Goal: Task Accomplishment & Management: Use online tool/utility

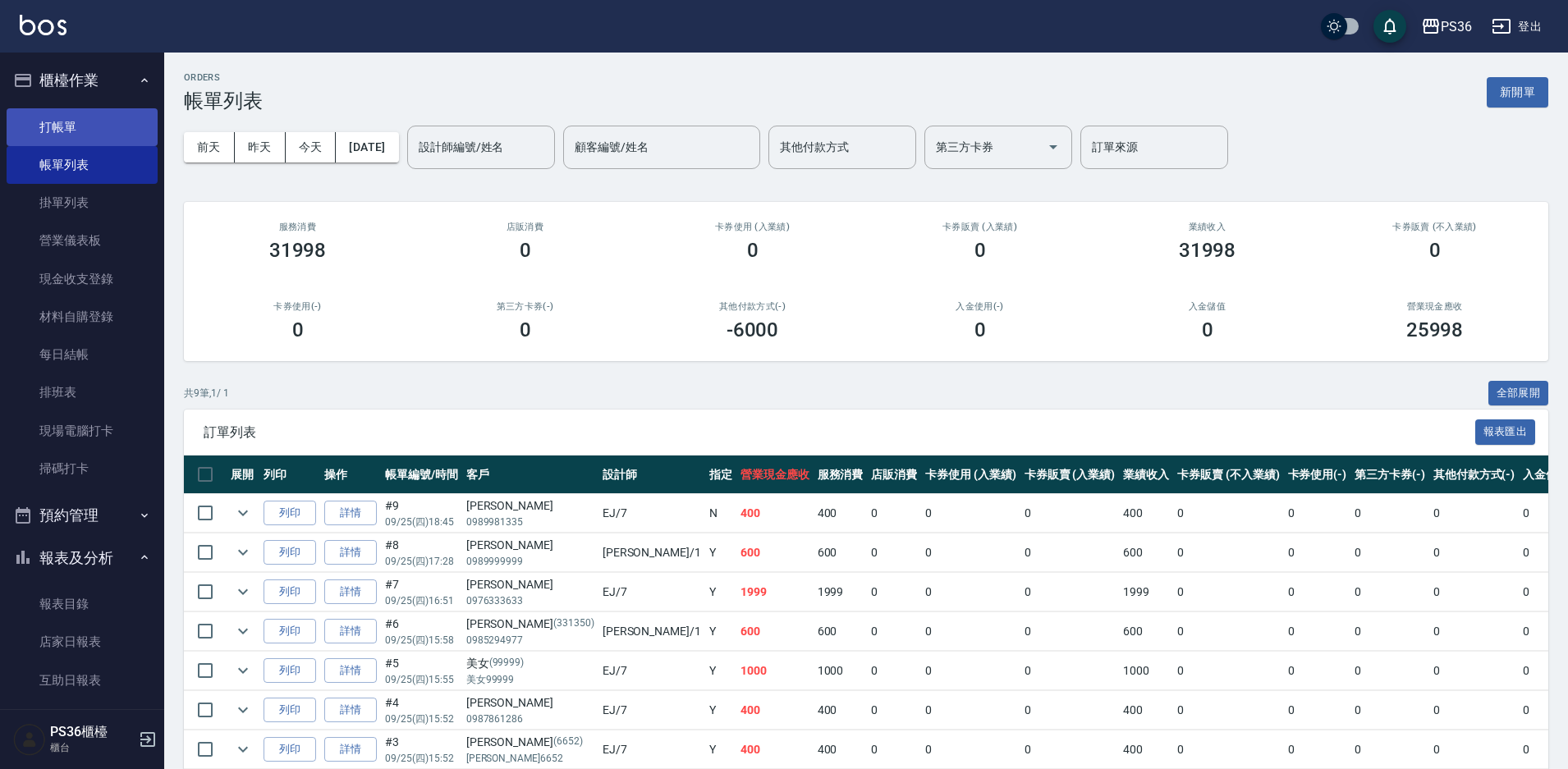
click at [71, 124] on link "打帳單" at bounding box center [81, 127] width 151 height 38
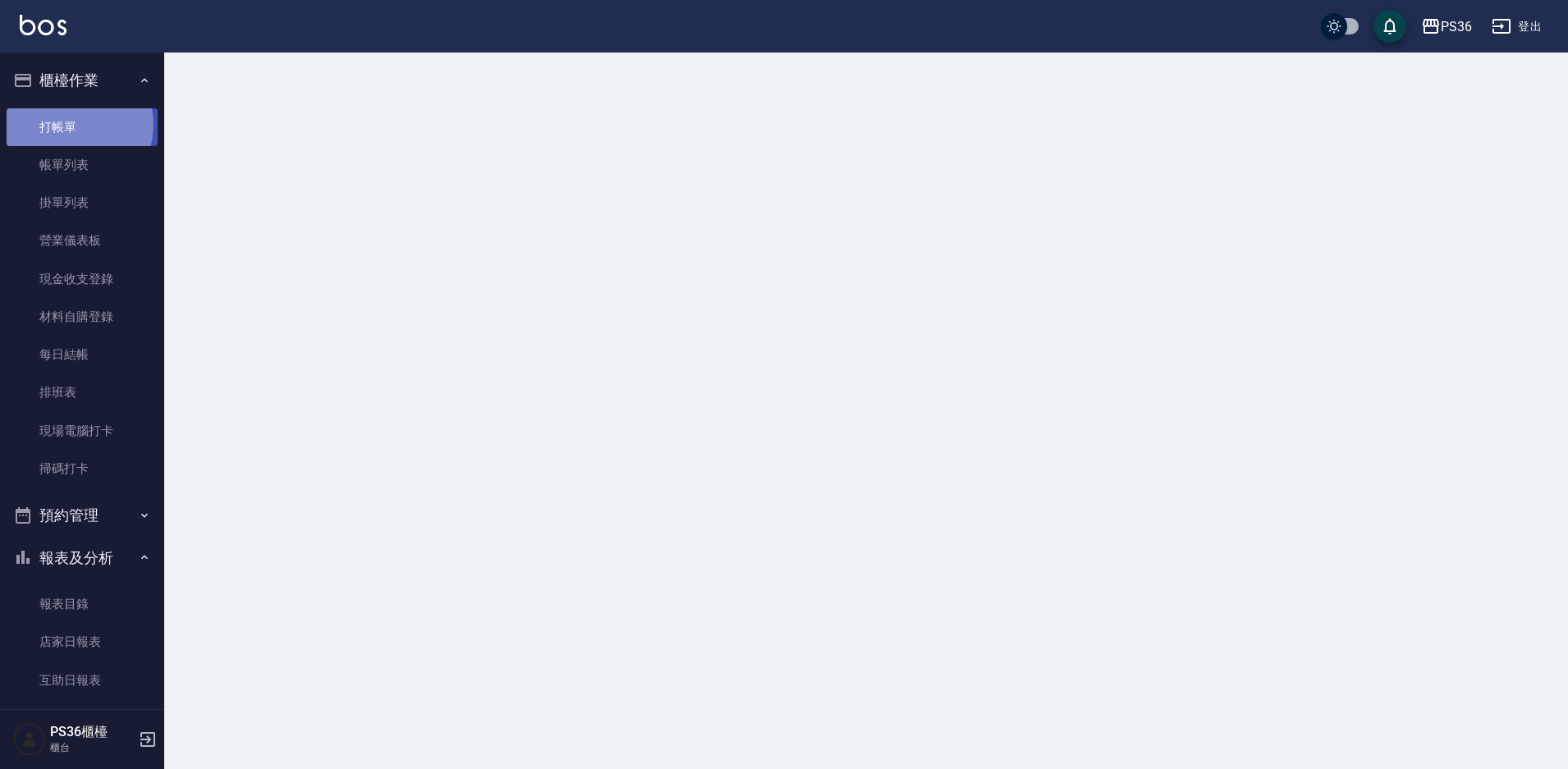
click at [71, 124] on link "打帳單" at bounding box center [81, 127] width 151 height 38
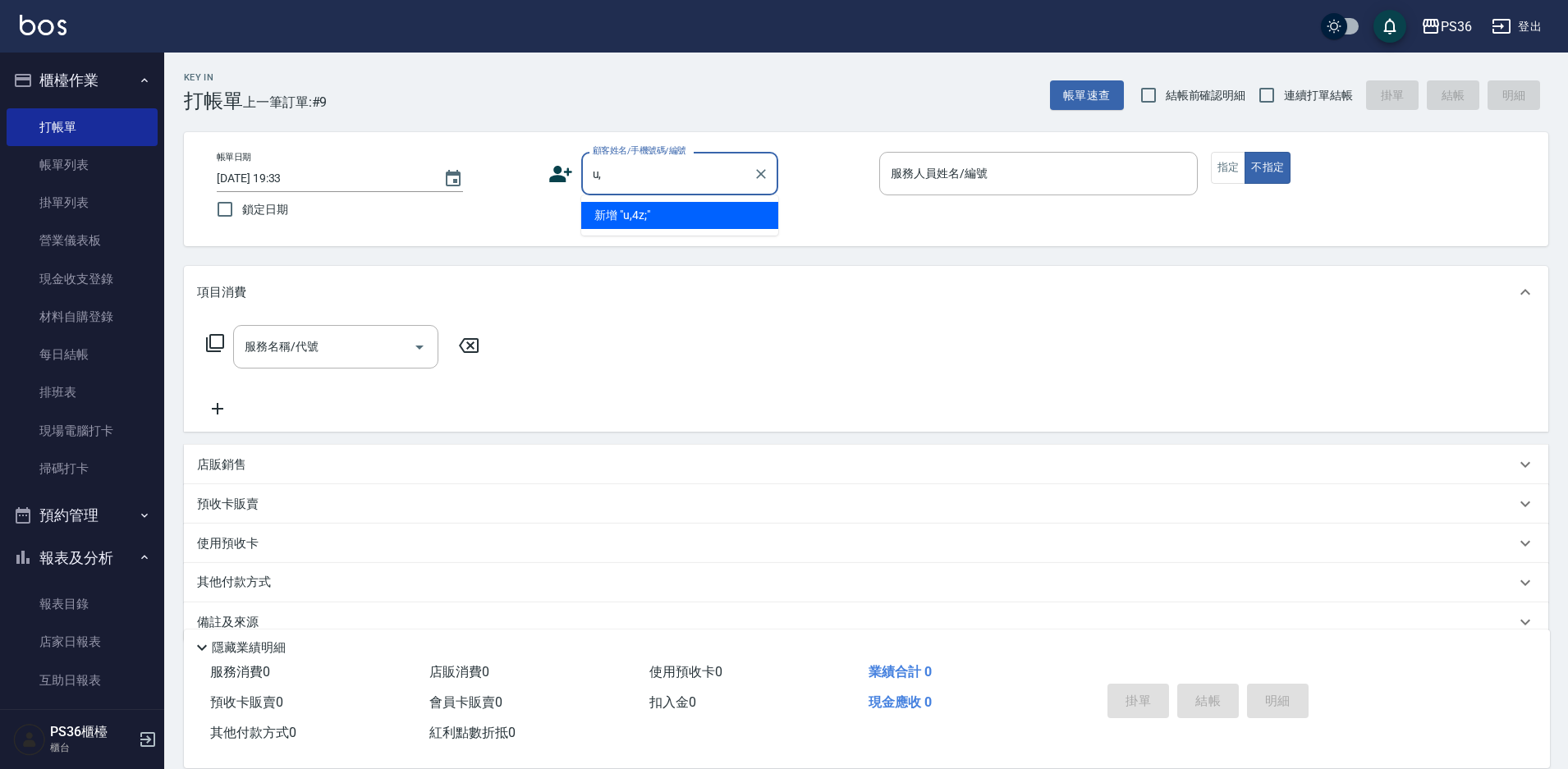
type input "u"
click at [626, 217] on li "[PERSON_NAME]/0972713523/" at bounding box center [679, 215] width 197 height 27
type input "[PERSON_NAME]/0972713523/"
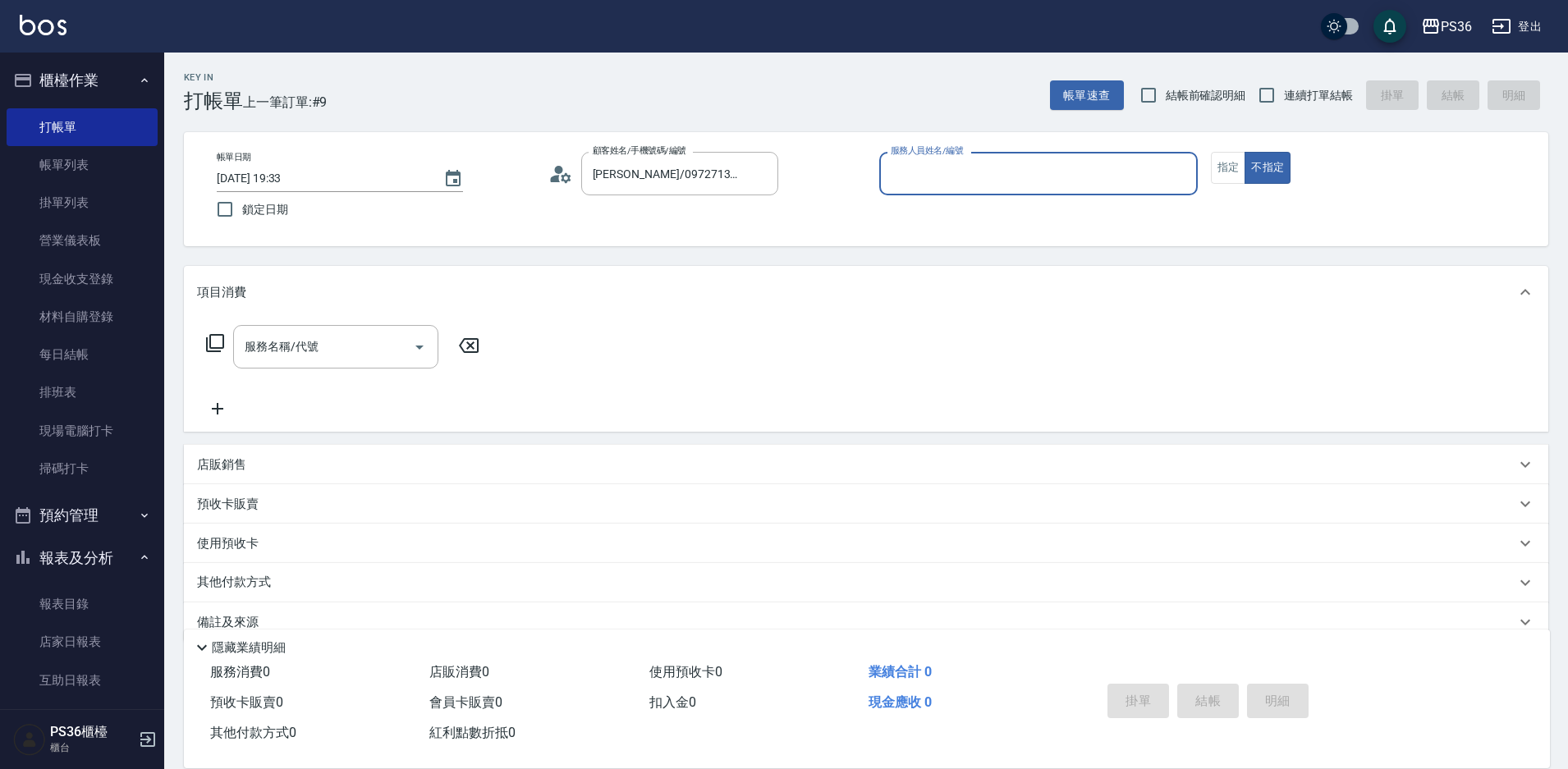
type input "EJ-7"
click at [1239, 185] on div "帳單日期 [DATE] 19:33 鎖定日期 顧客姓名/手機號碼/編號 [PERSON_NAME]/0972713523/ 顧客姓名/手機號碼/編號 服務人員…" at bounding box center [866, 190] width 1325 height 75
click at [1236, 182] on button "指定" at bounding box center [1227, 168] width 35 height 32
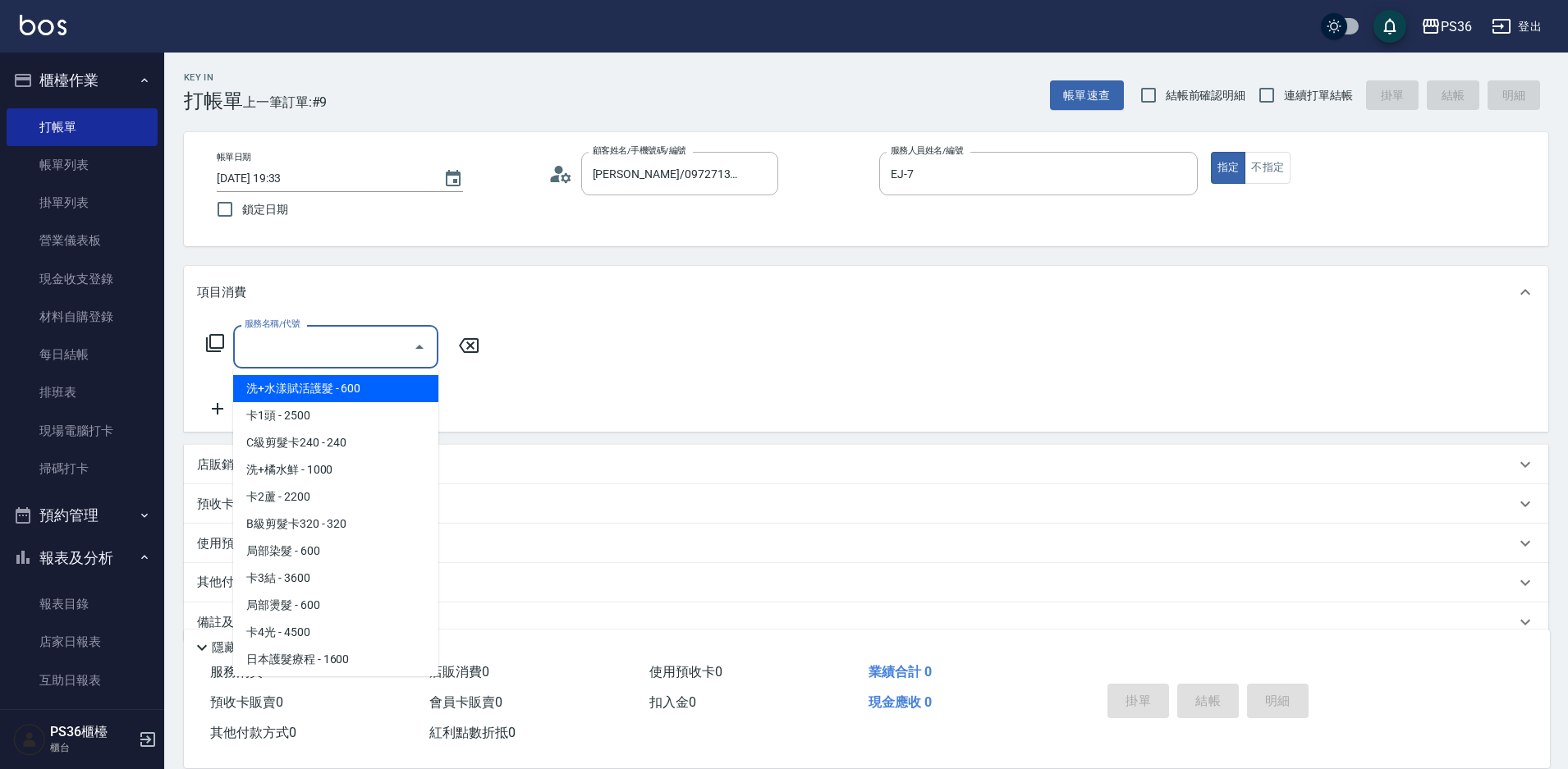
click at [310, 353] on input "服務名稱/代號" at bounding box center [323, 347] width 165 height 29
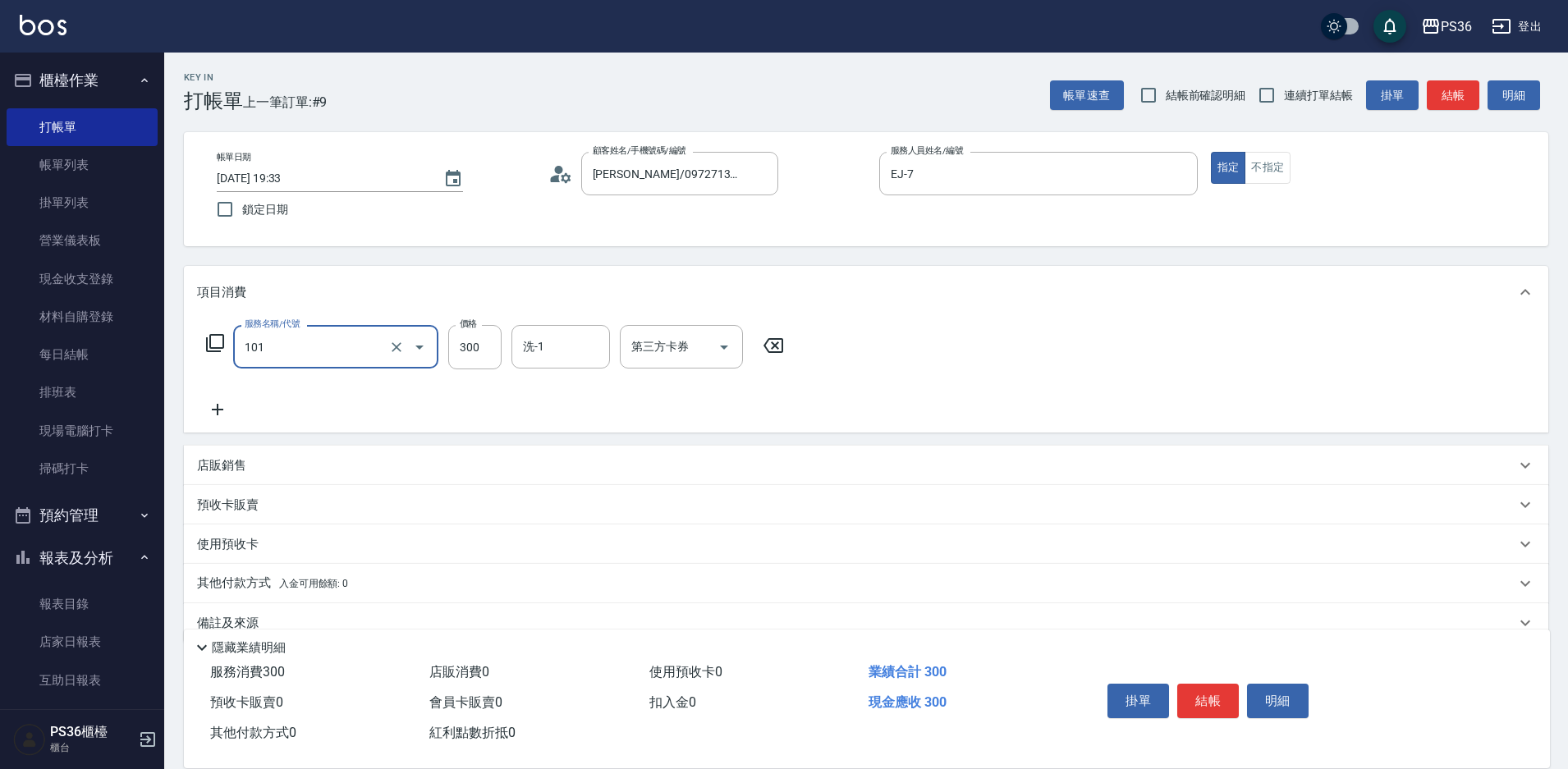
type input "洗髮(101)"
type input "顏亮亮-22"
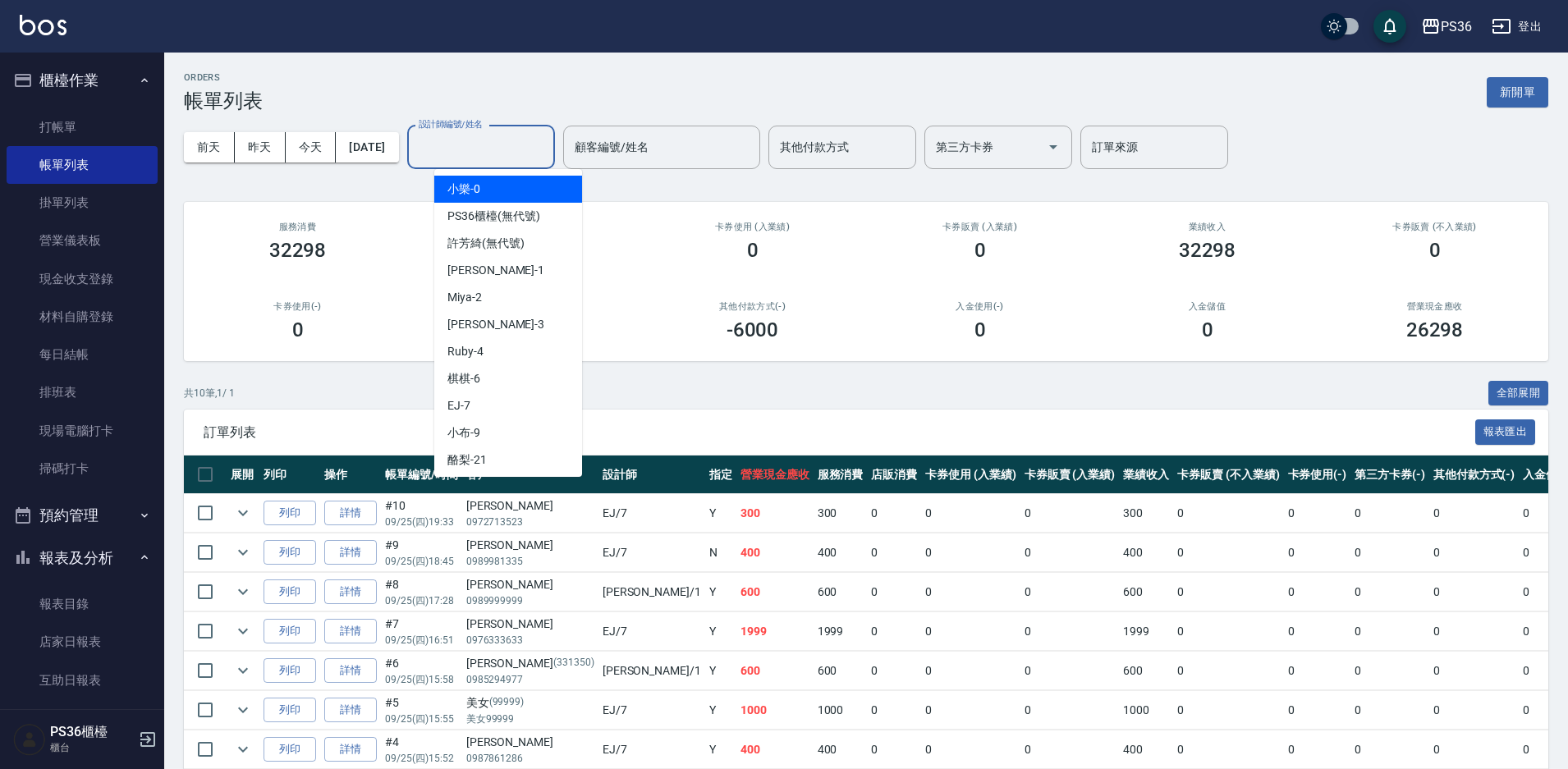
click at [499, 158] on input "設計師編號/姓名" at bounding box center [481, 148] width 133 height 29
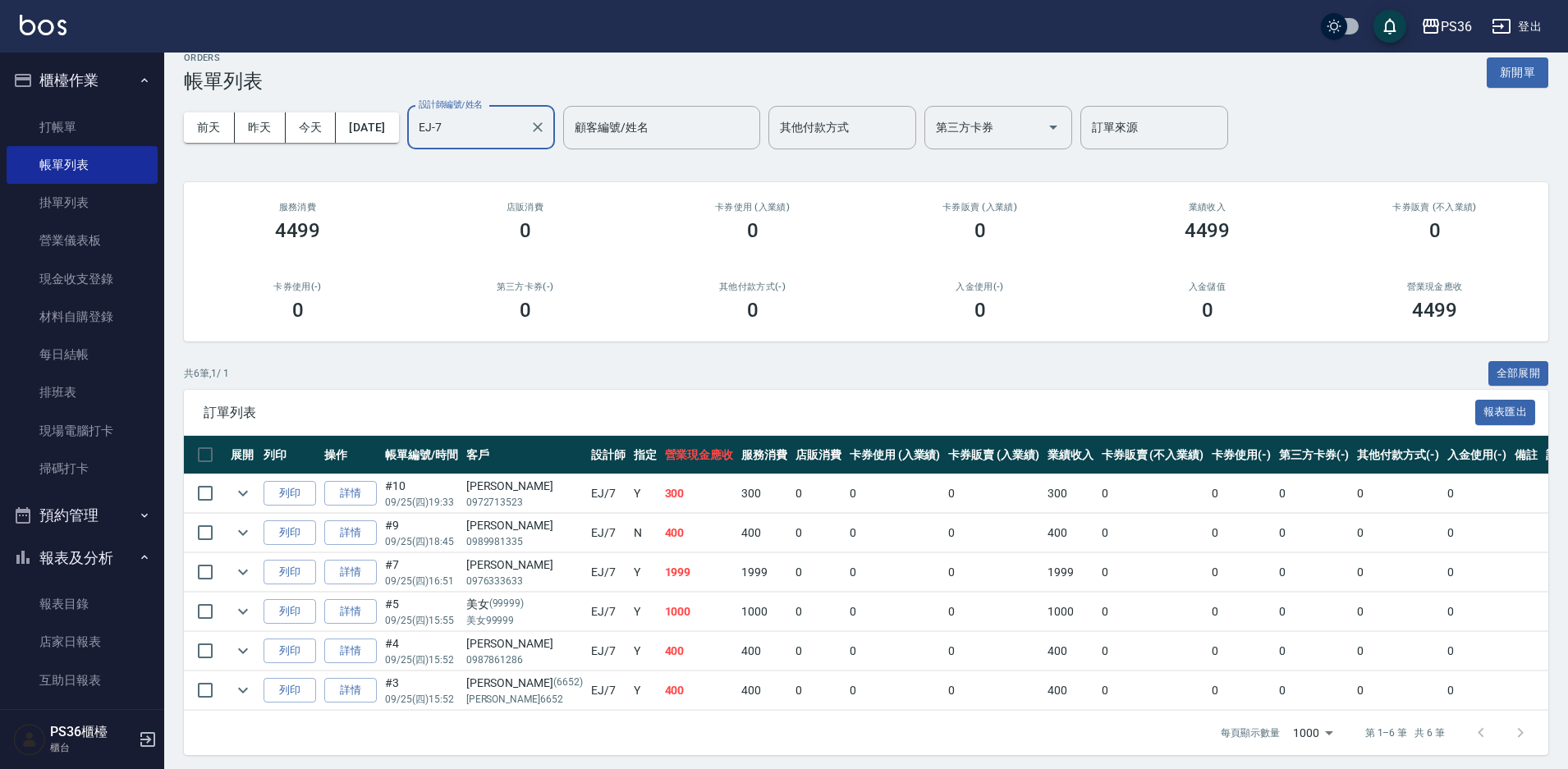
scroll to position [25, 0]
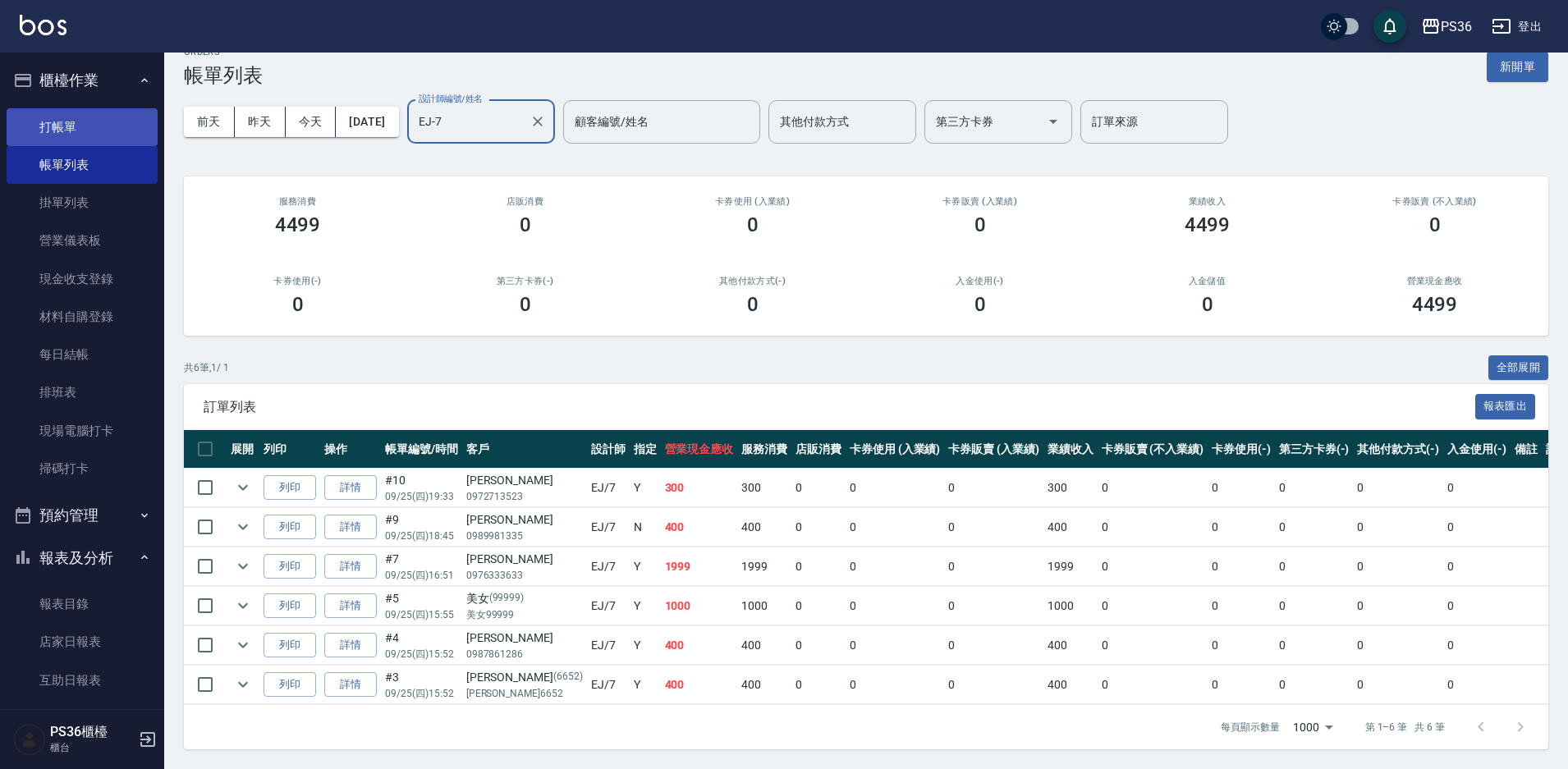
type input "EJ-7"
click at [60, 130] on link "打帳單" at bounding box center [81, 127] width 151 height 38
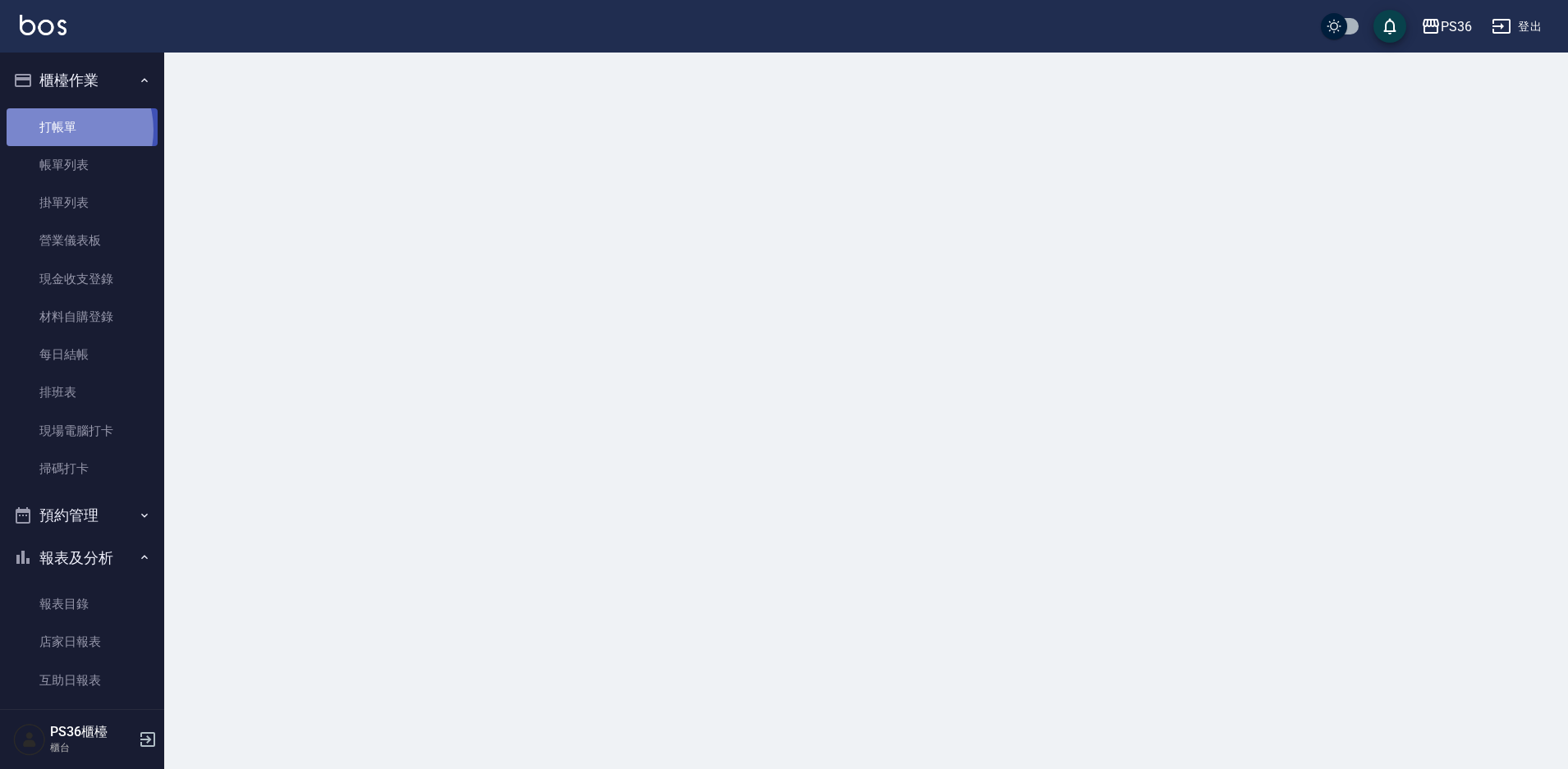
click at [60, 130] on link "打帳單" at bounding box center [81, 127] width 151 height 38
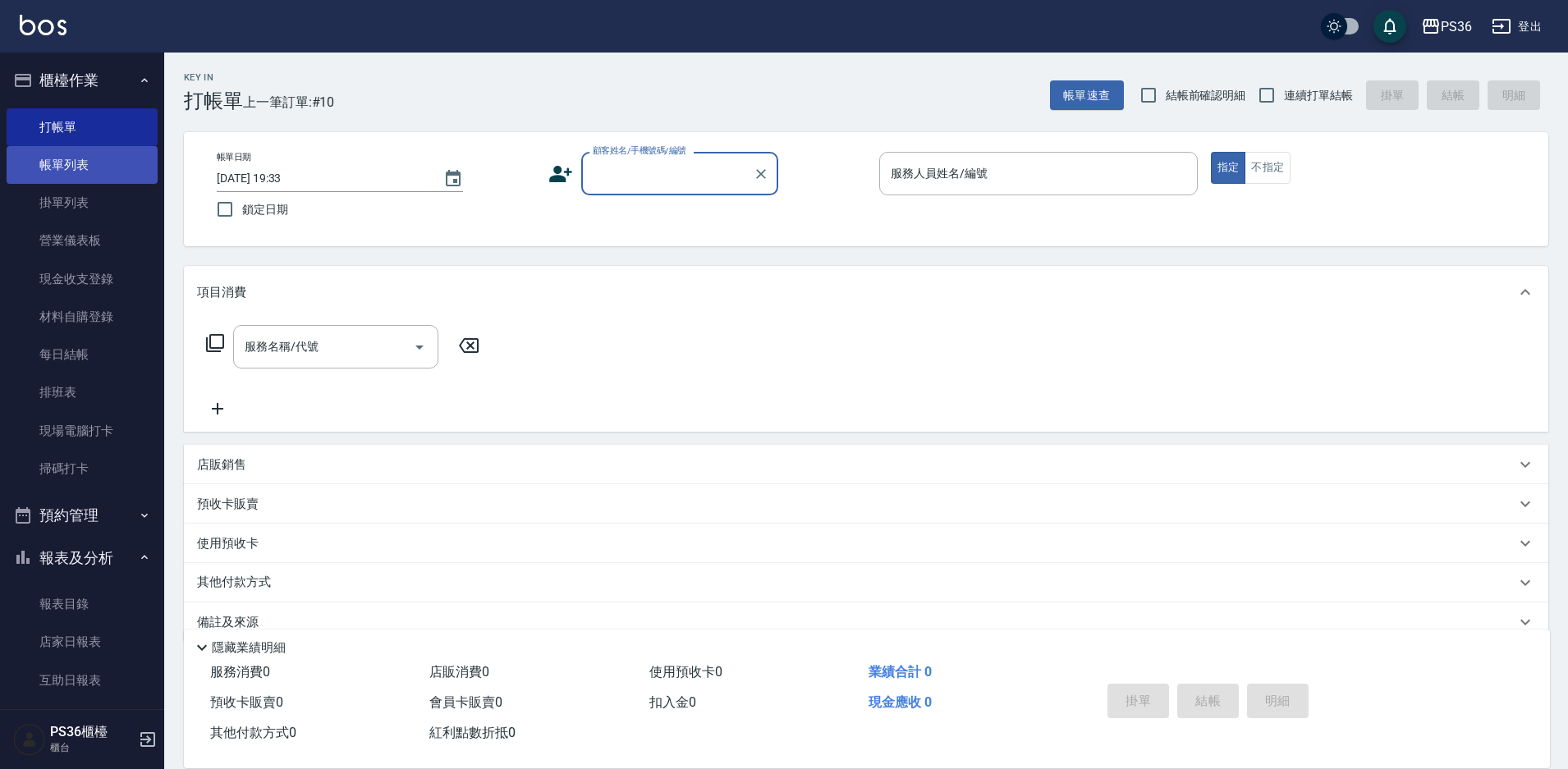
click at [55, 156] on link "帳單列表" at bounding box center [81, 165] width 151 height 38
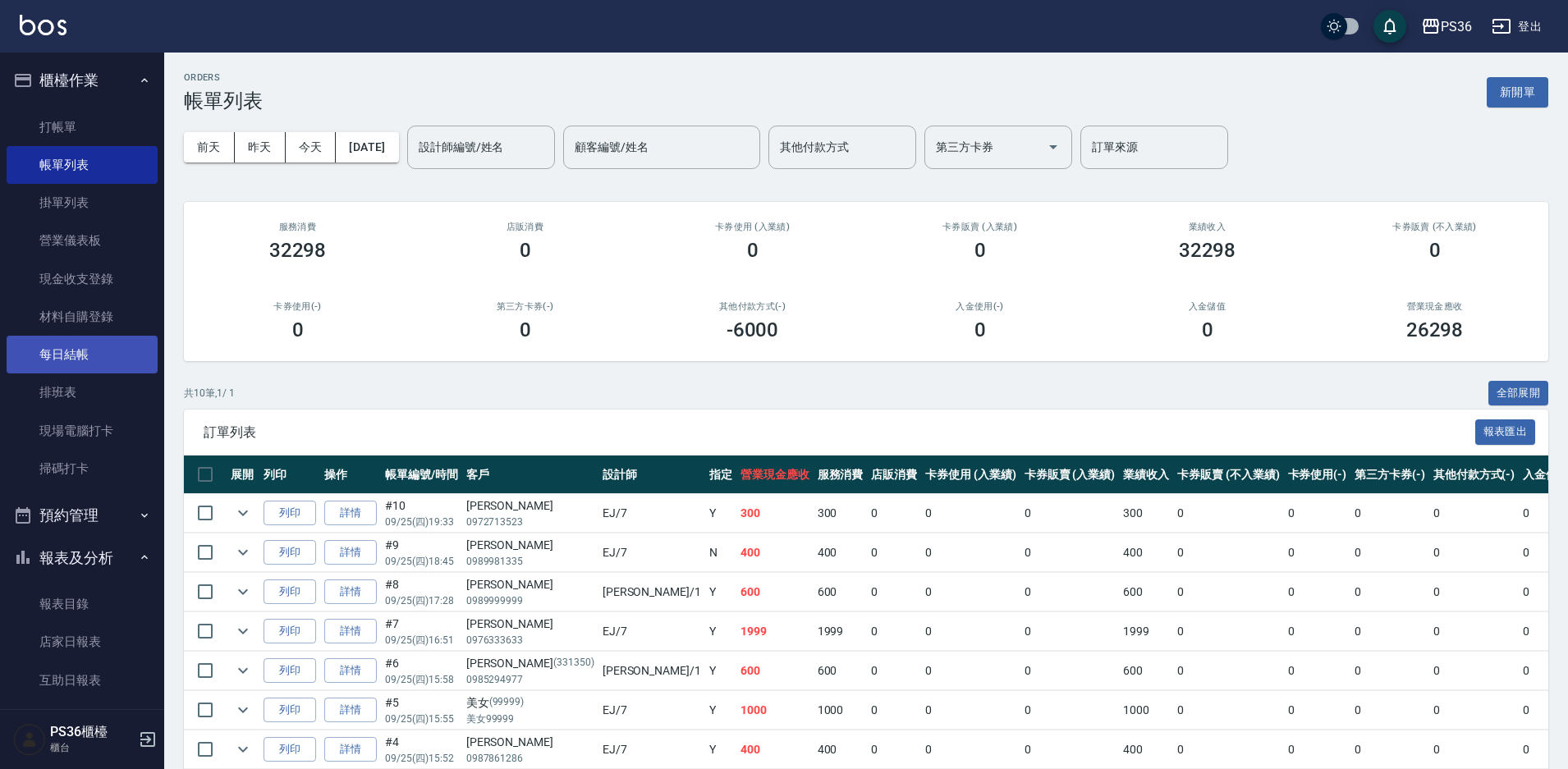
click at [61, 367] on link "每日結帳" at bounding box center [81, 355] width 151 height 38
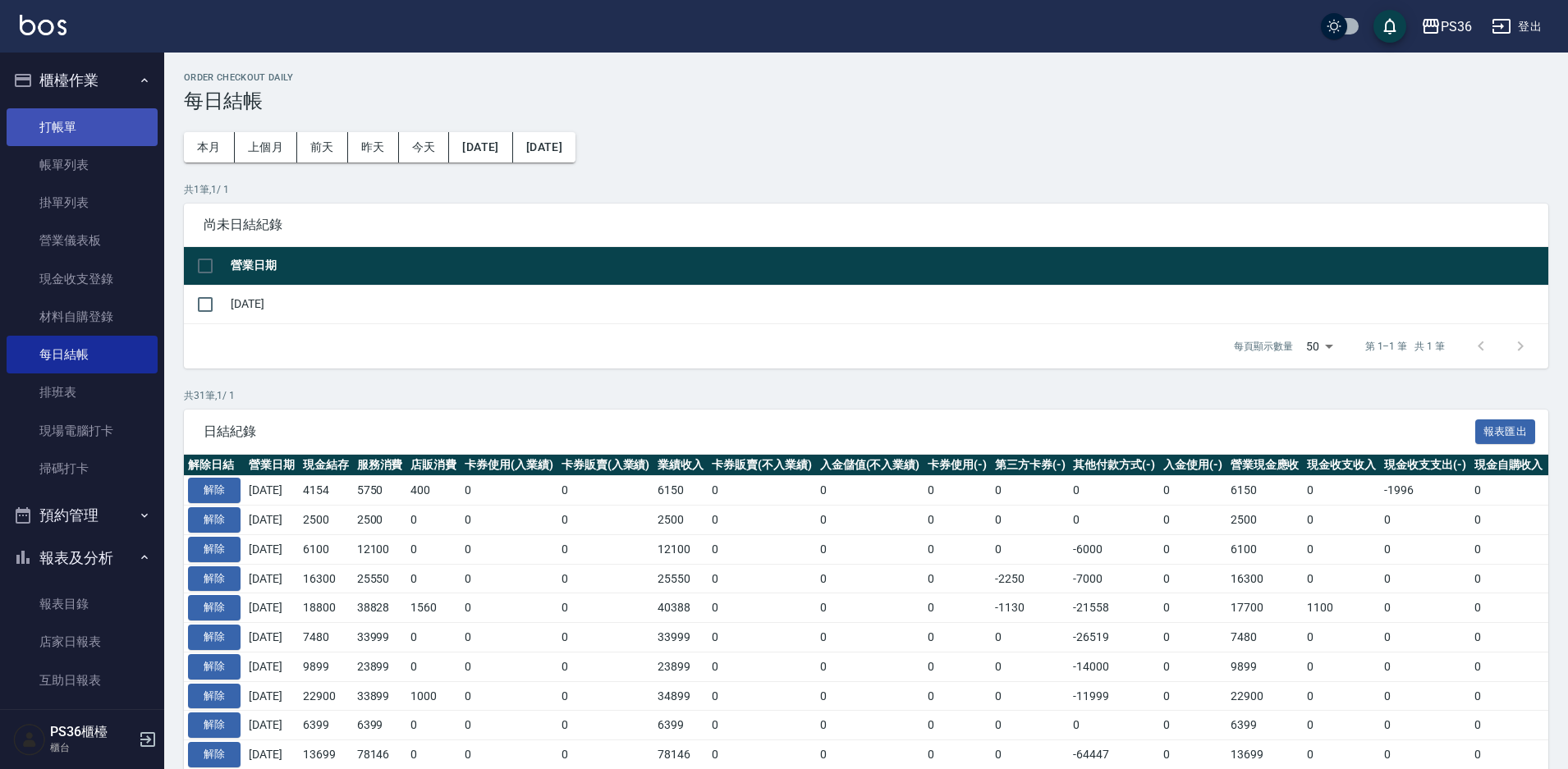
click at [81, 140] on link "打帳單" at bounding box center [81, 127] width 151 height 38
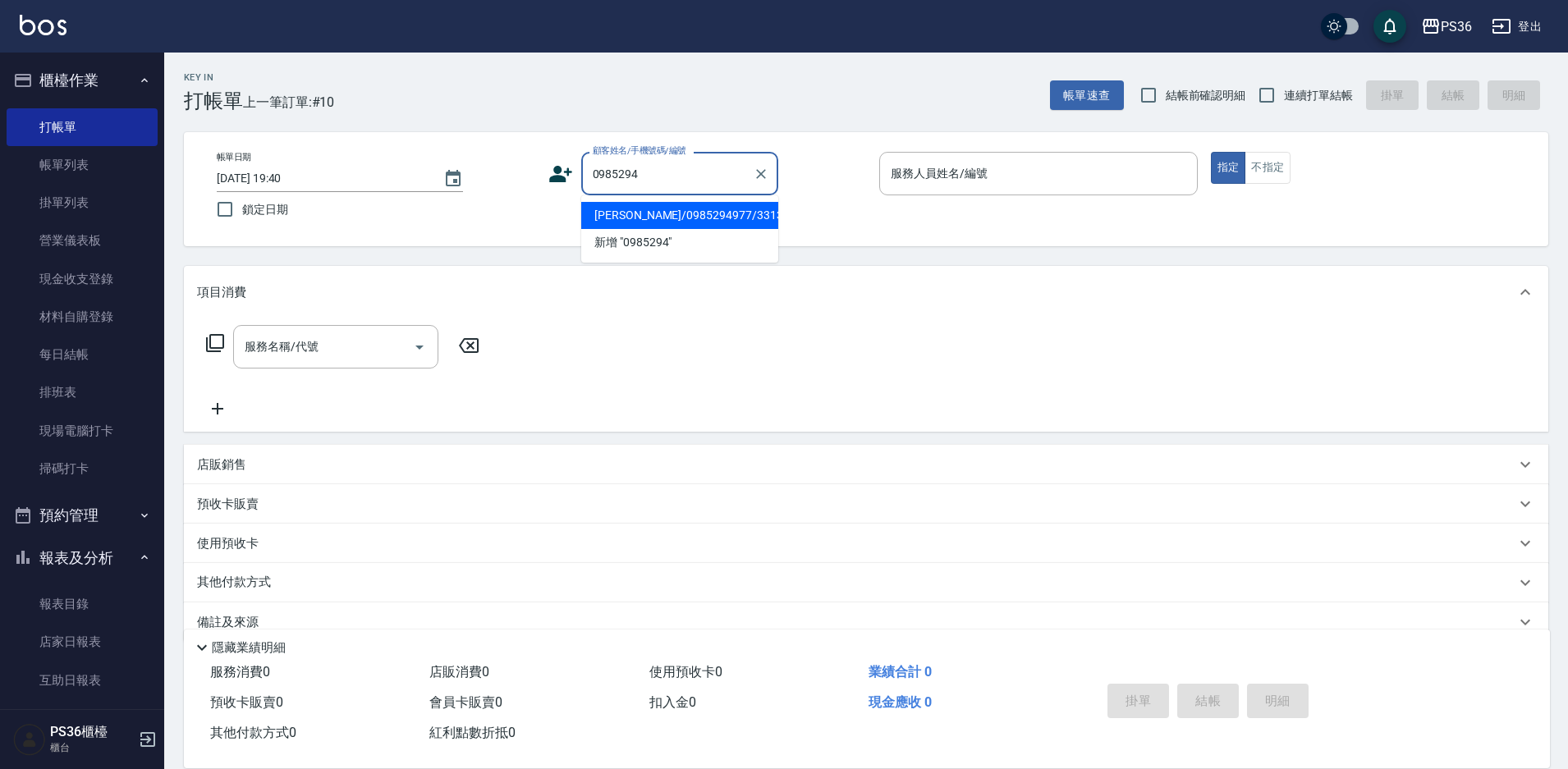
click at [653, 207] on li "[PERSON_NAME]/0985294977/331350" at bounding box center [679, 215] width 197 height 27
type input "[PERSON_NAME]/0985294977/331350"
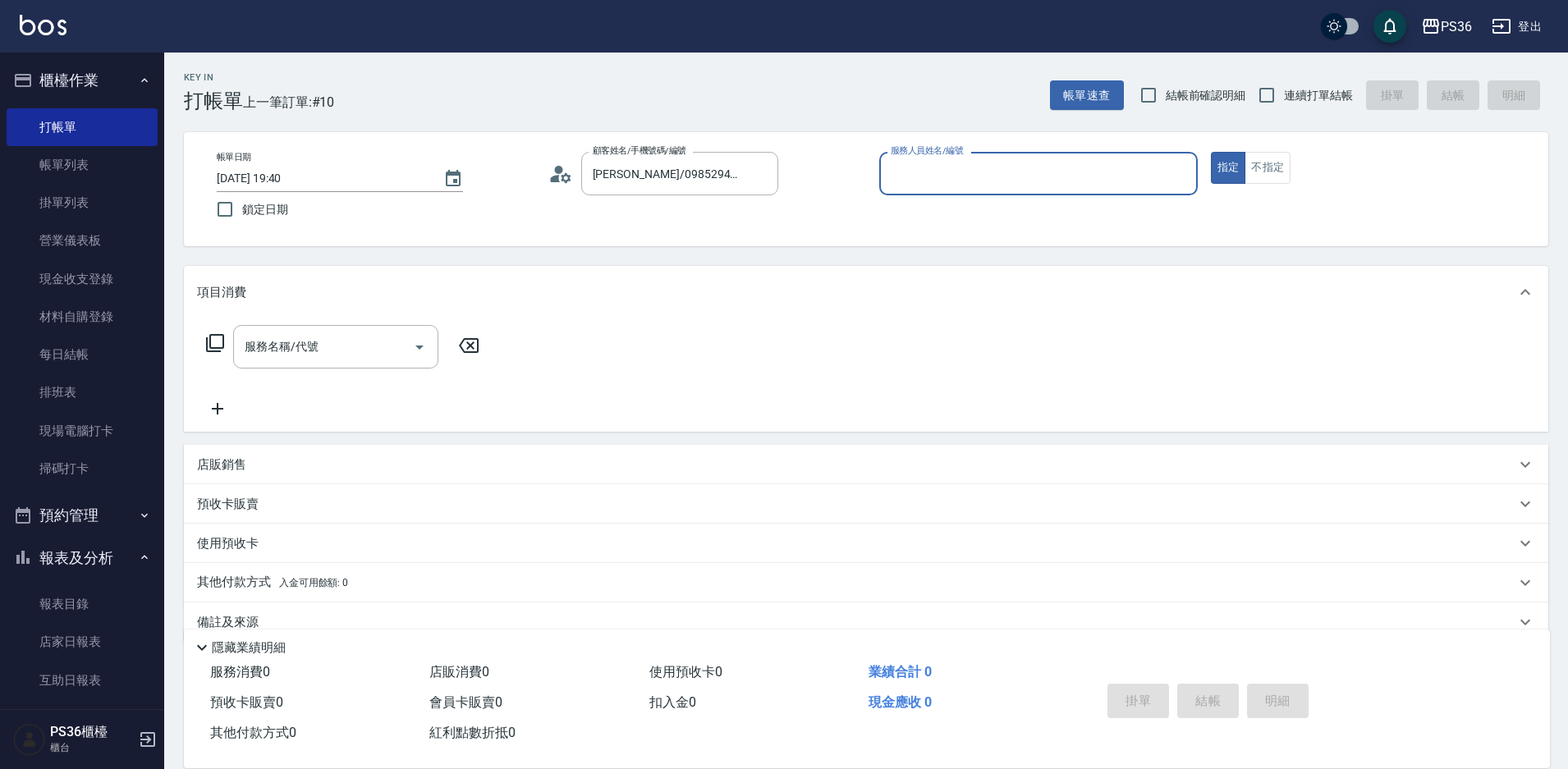
type input "[PERSON_NAME]-1"
click at [291, 326] on div "服務名稱/代號" at bounding box center [336, 347] width 206 height 44
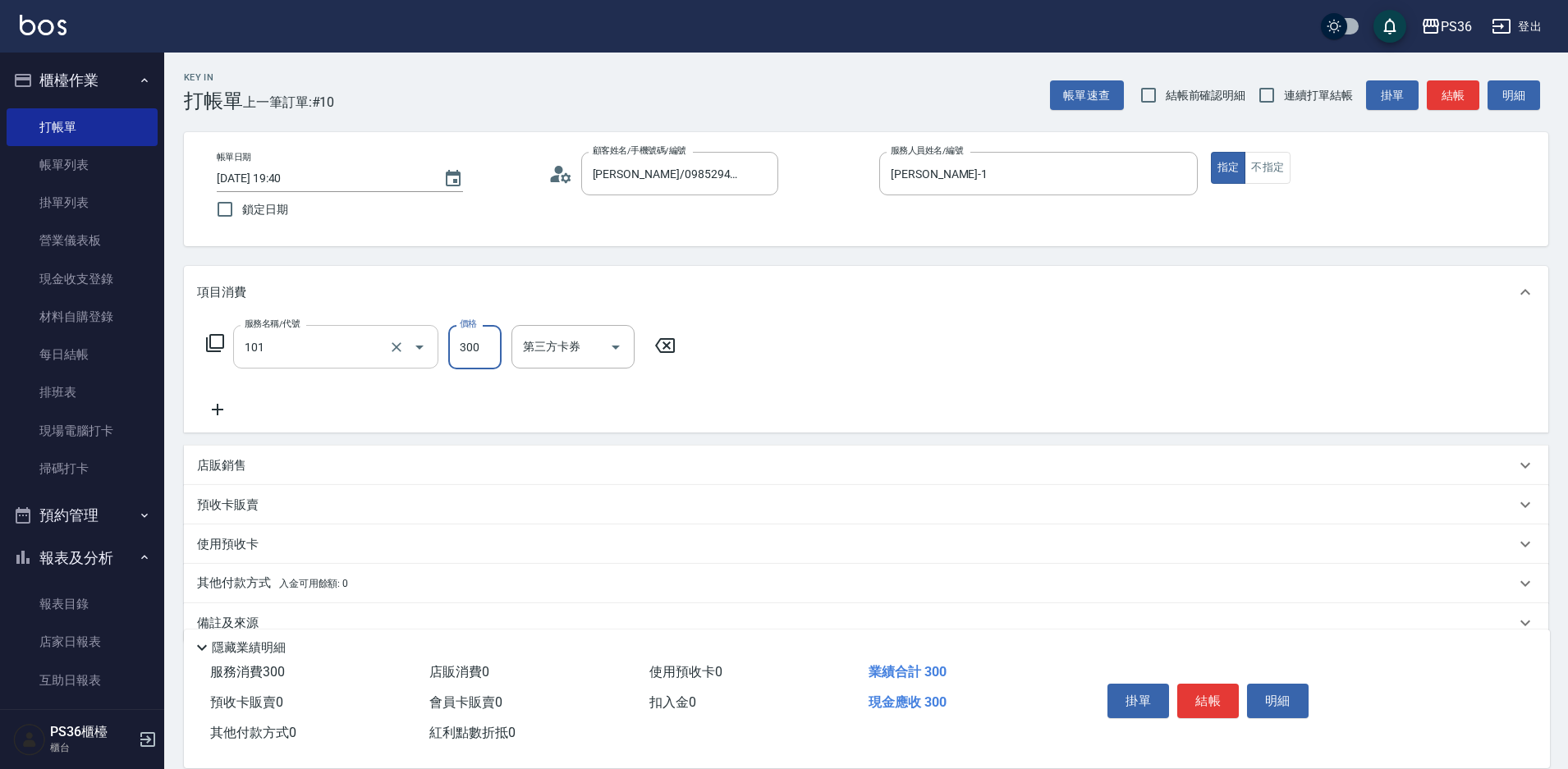
type input "洗髮(101)"
type input "400"
type input "顏亮亮-22"
click at [1216, 686] on button "結帳" at bounding box center [1208, 701] width 62 height 35
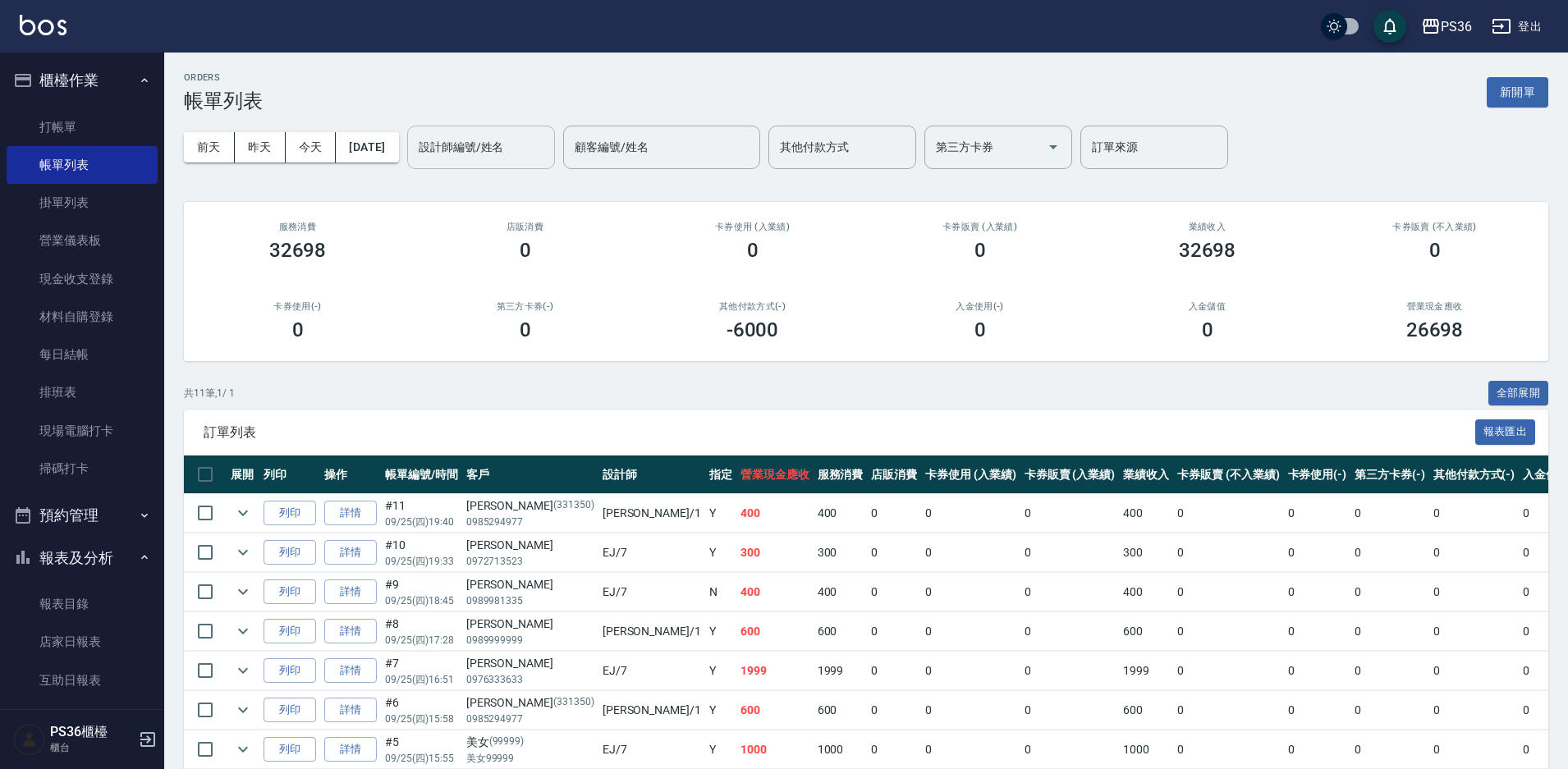
click at [467, 162] on div "設計師編號/姓名" at bounding box center [480, 147] width 148 height 44
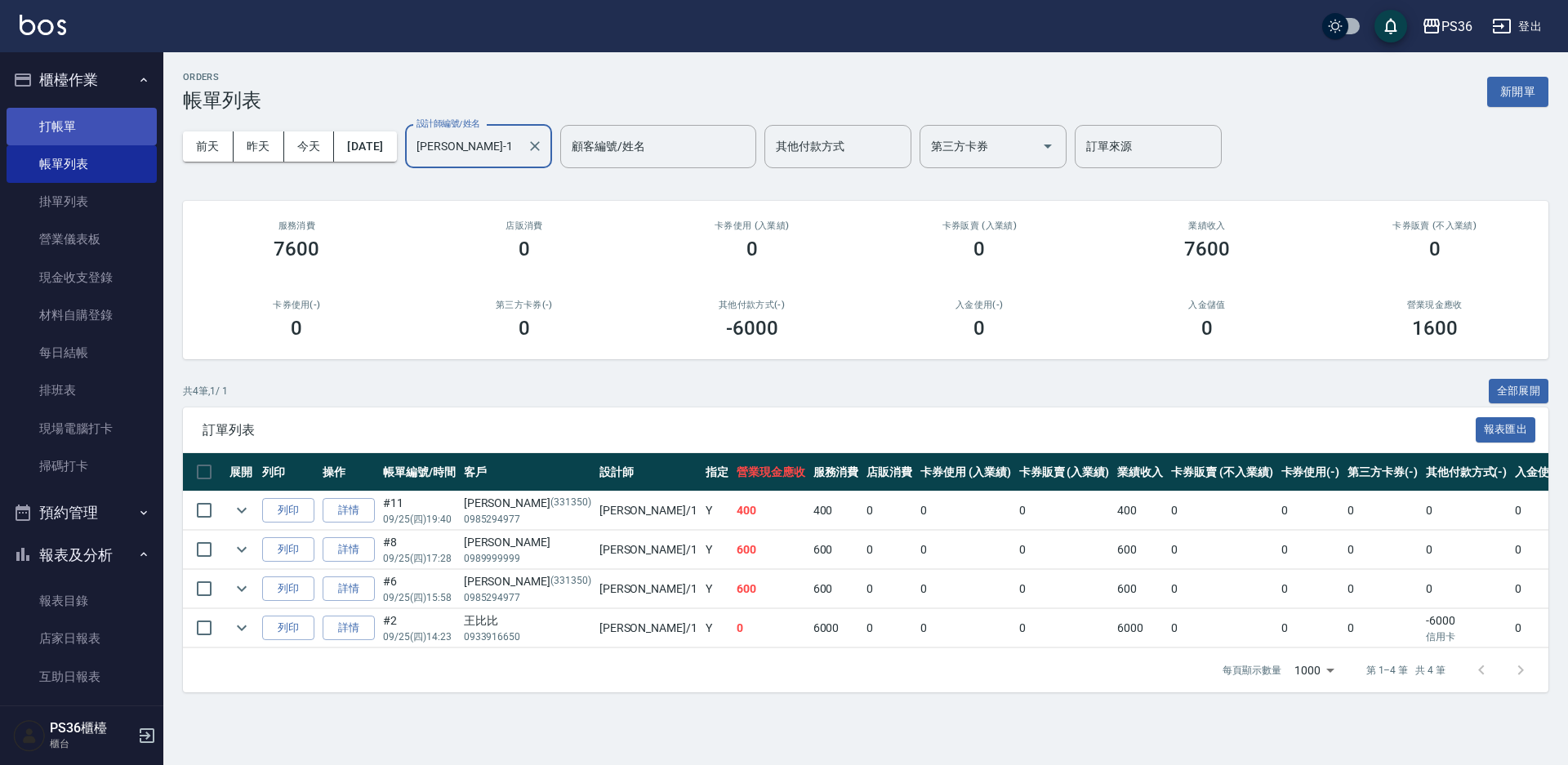
type input "[PERSON_NAME]-1"
click at [103, 139] on link "打帳單" at bounding box center [81, 126] width 150 height 37
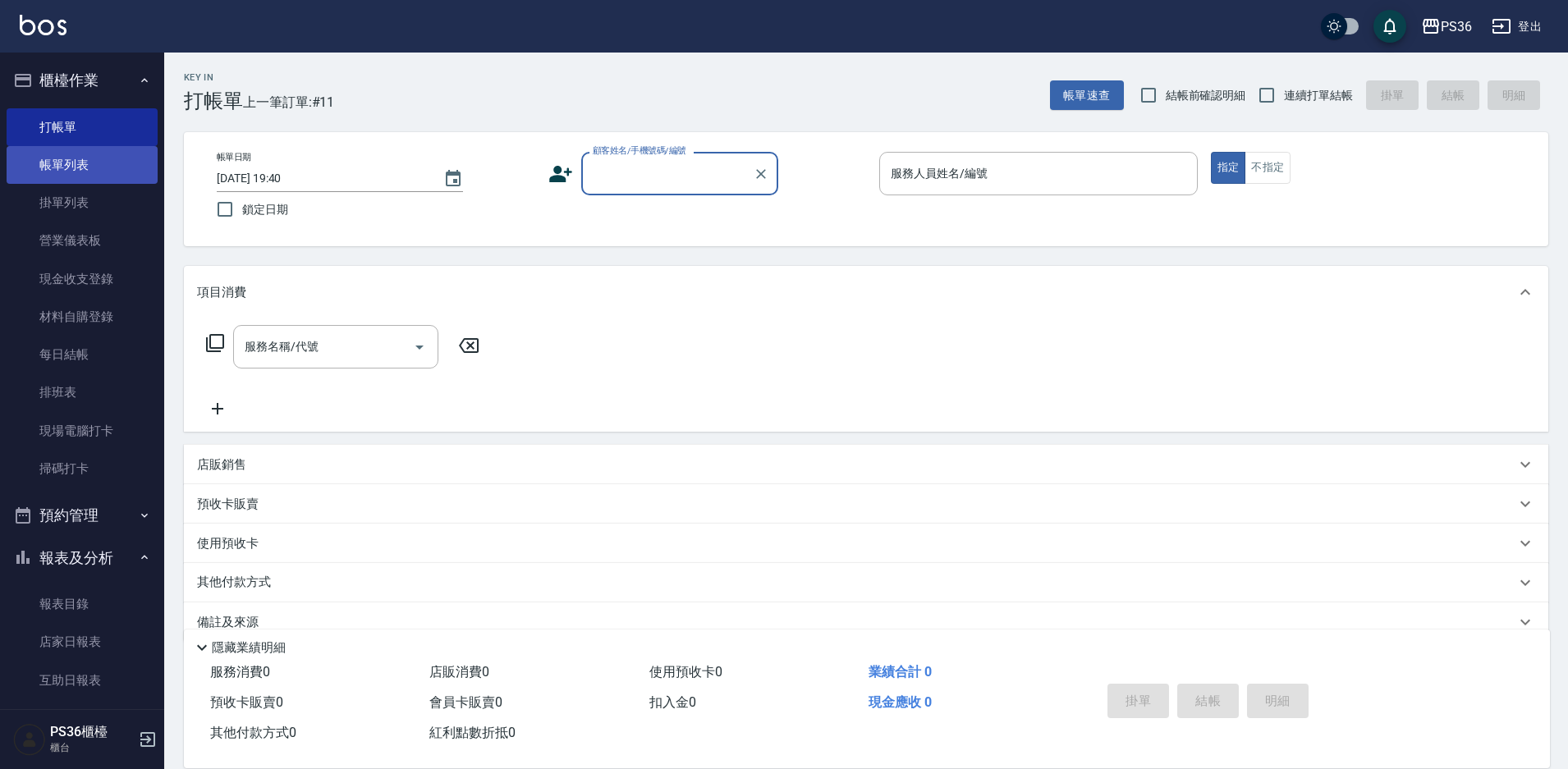
click at [94, 171] on link "帳單列表" at bounding box center [81, 165] width 151 height 38
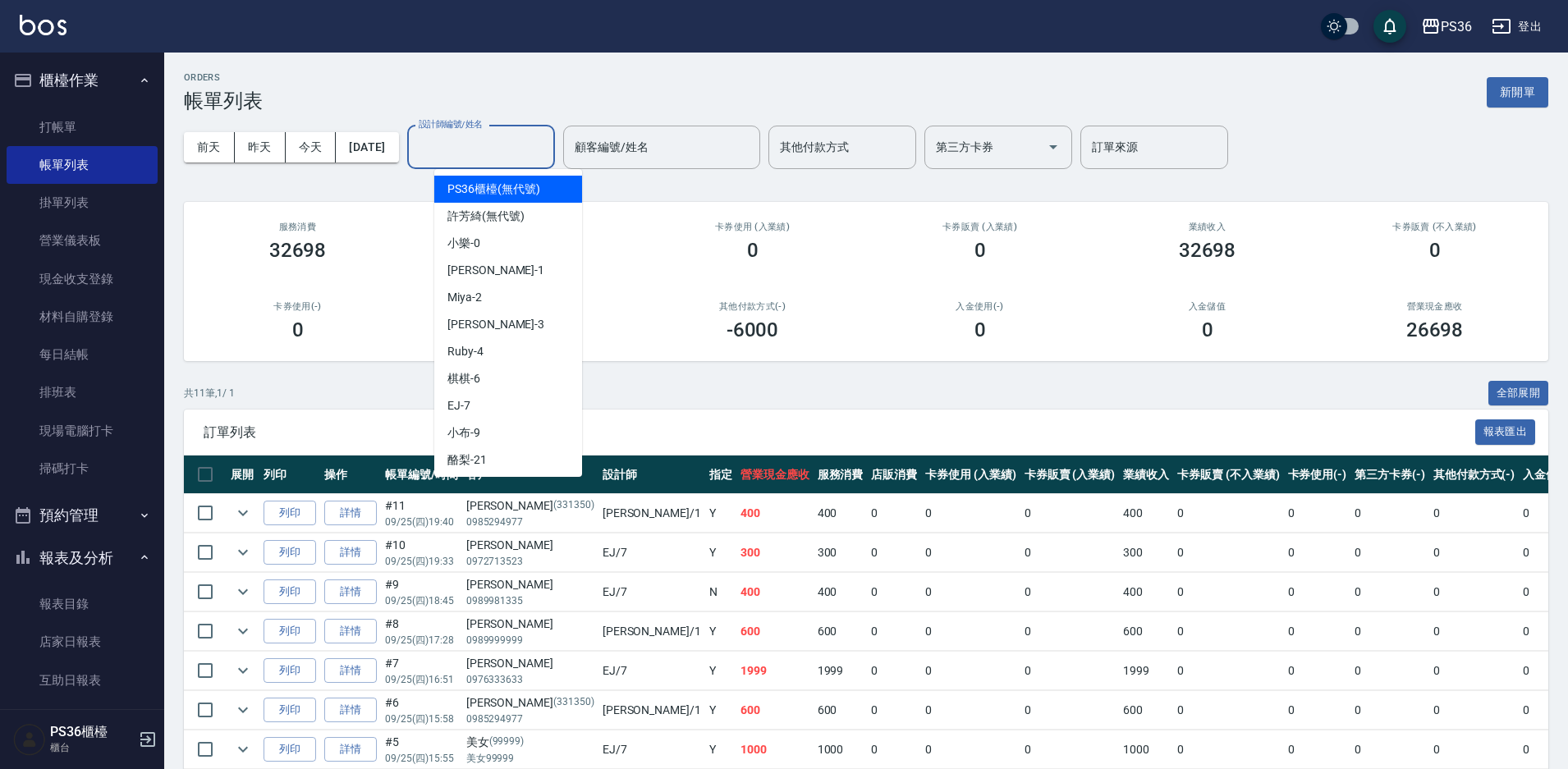
click at [502, 150] on input "設計師編號/姓名" at bounding box center [481, 148] width 133 height 29
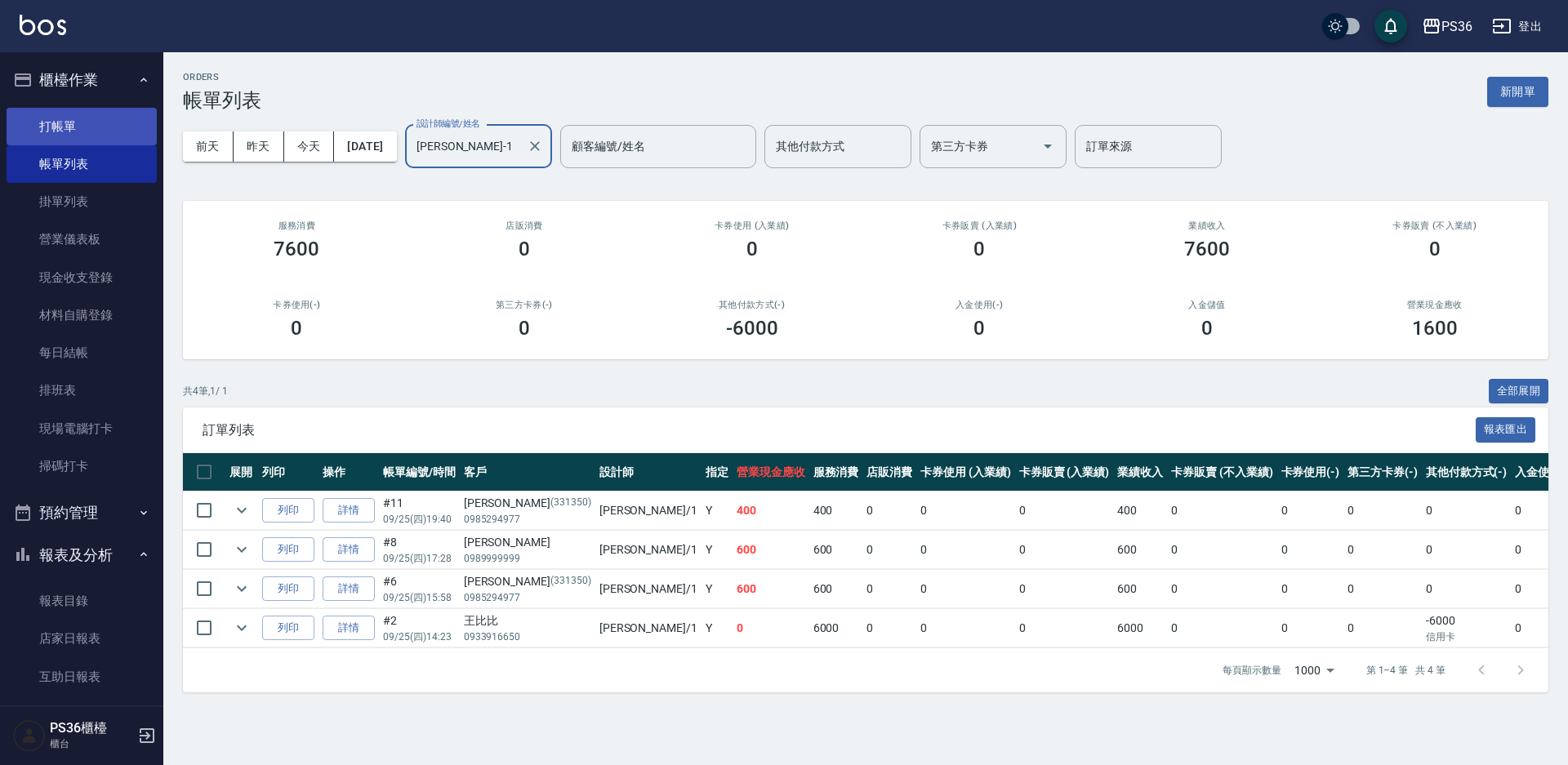
type input "[PERSON_NAME]-1"
click at [103, 134] on link "打帳單" at bounding box center [81, 126] width 150 height 37
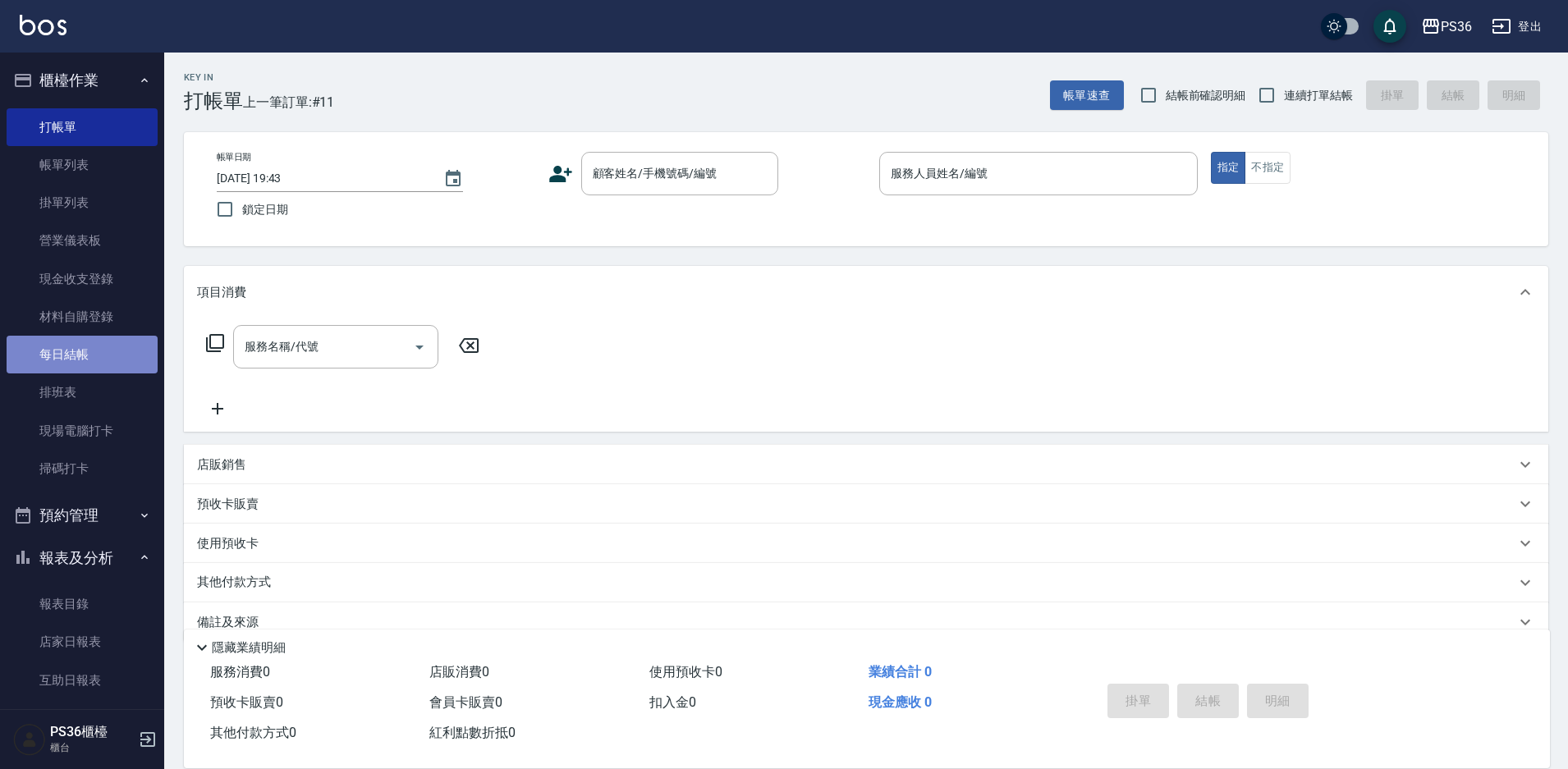
click at [82, 350] on link "每日結帳" at bounding box center [81, 355] width 151 height 38
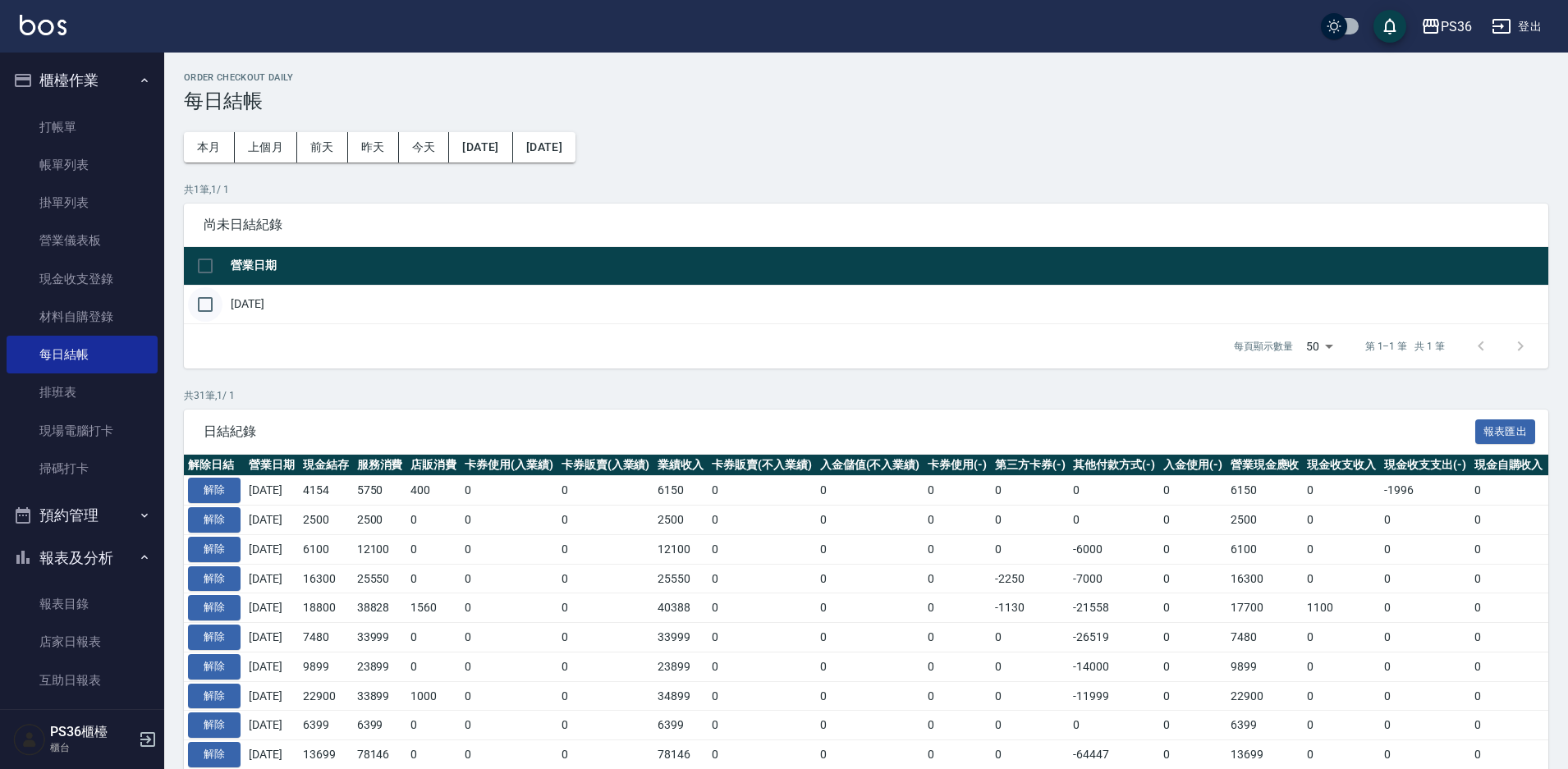
click at [206, 305] on input "checkbox" at bounding box center [205, 304] width 35 height 35
checkbox input "true"
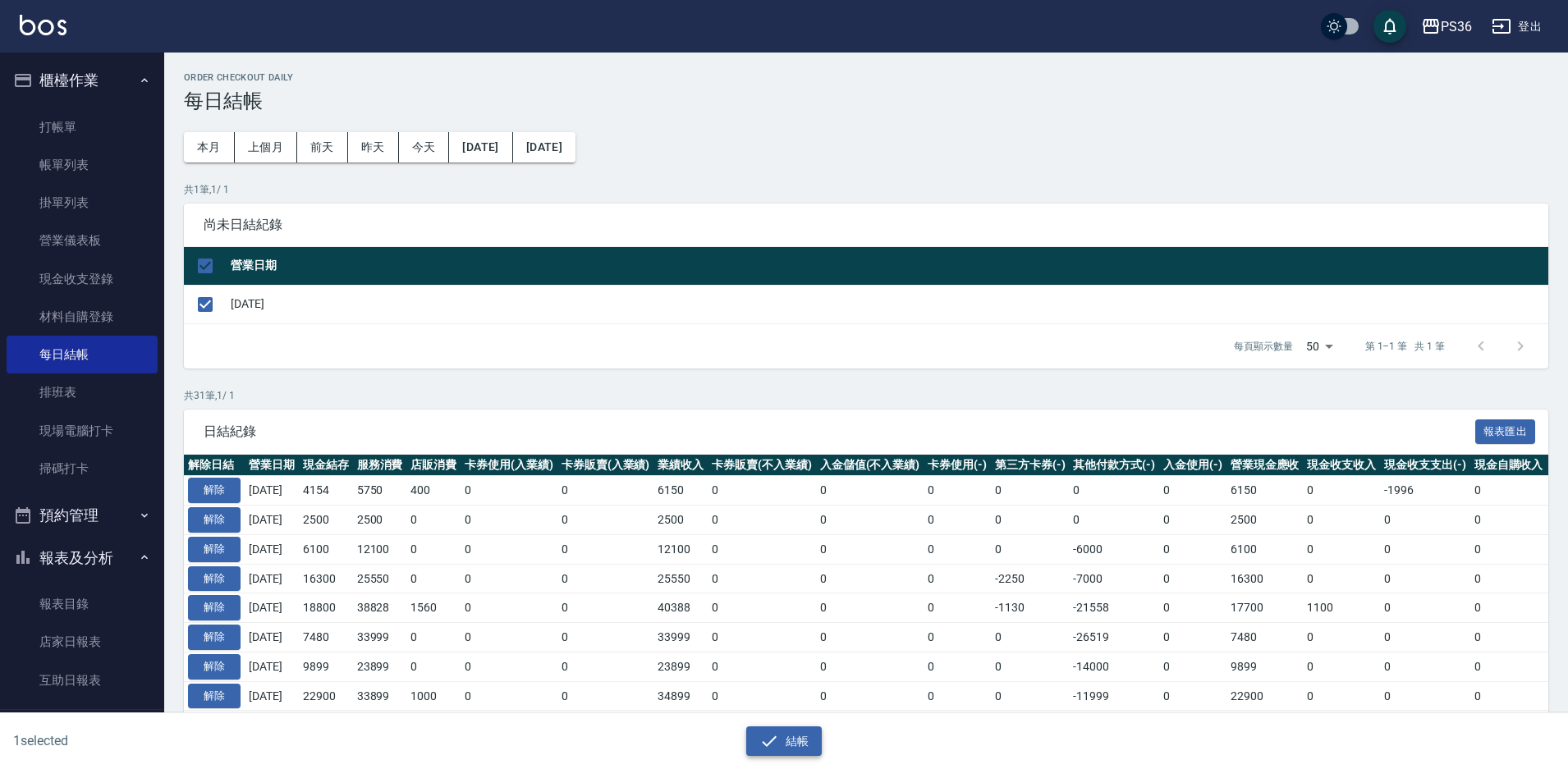
click at [805, 752] on button "結帳" at bounding box center [784, 742] width 76 height 30
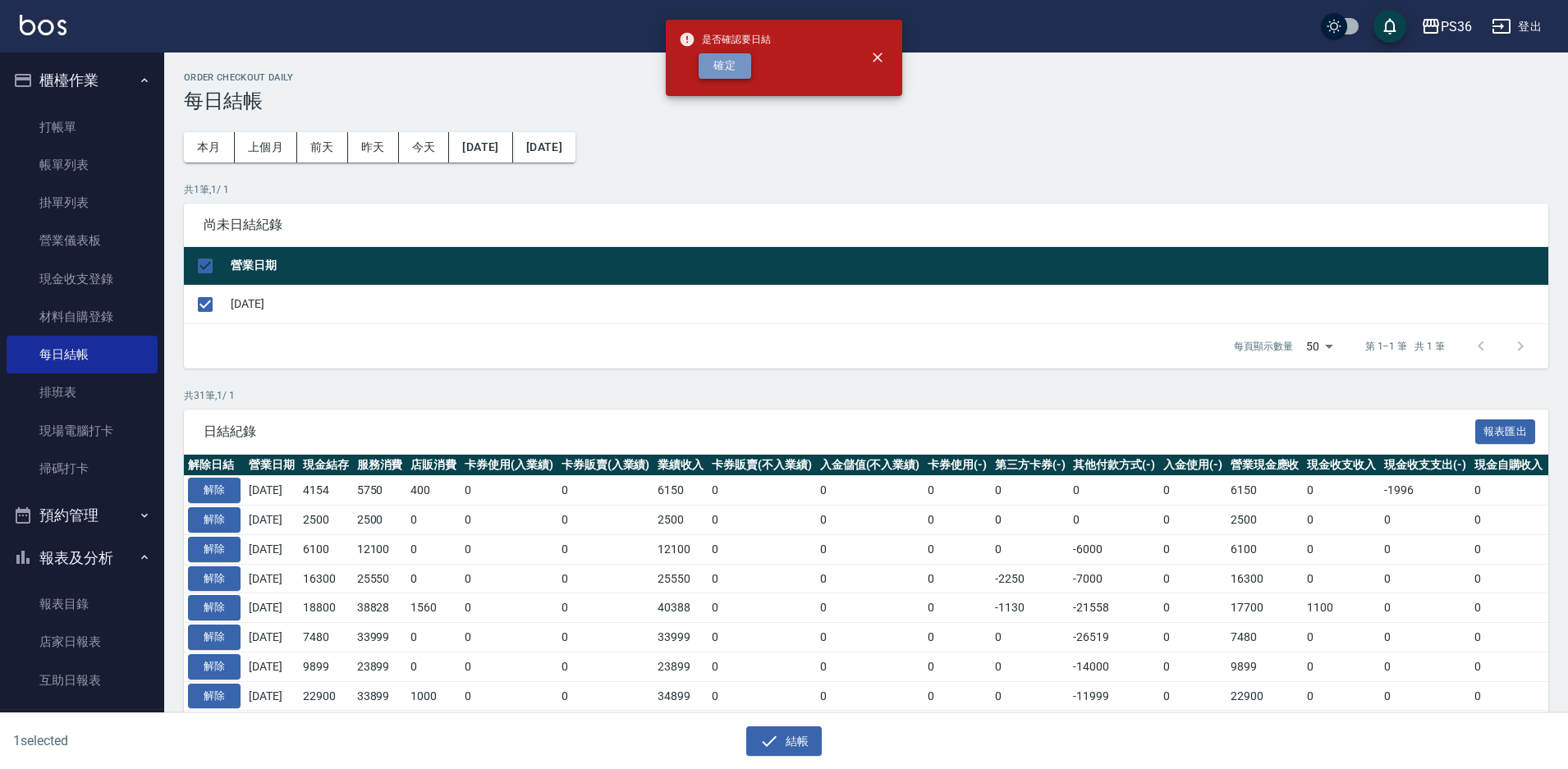
click at [713, 68] on button "確定" at bounding box center [724, 66] width 53 height 25
checkbox input "false"
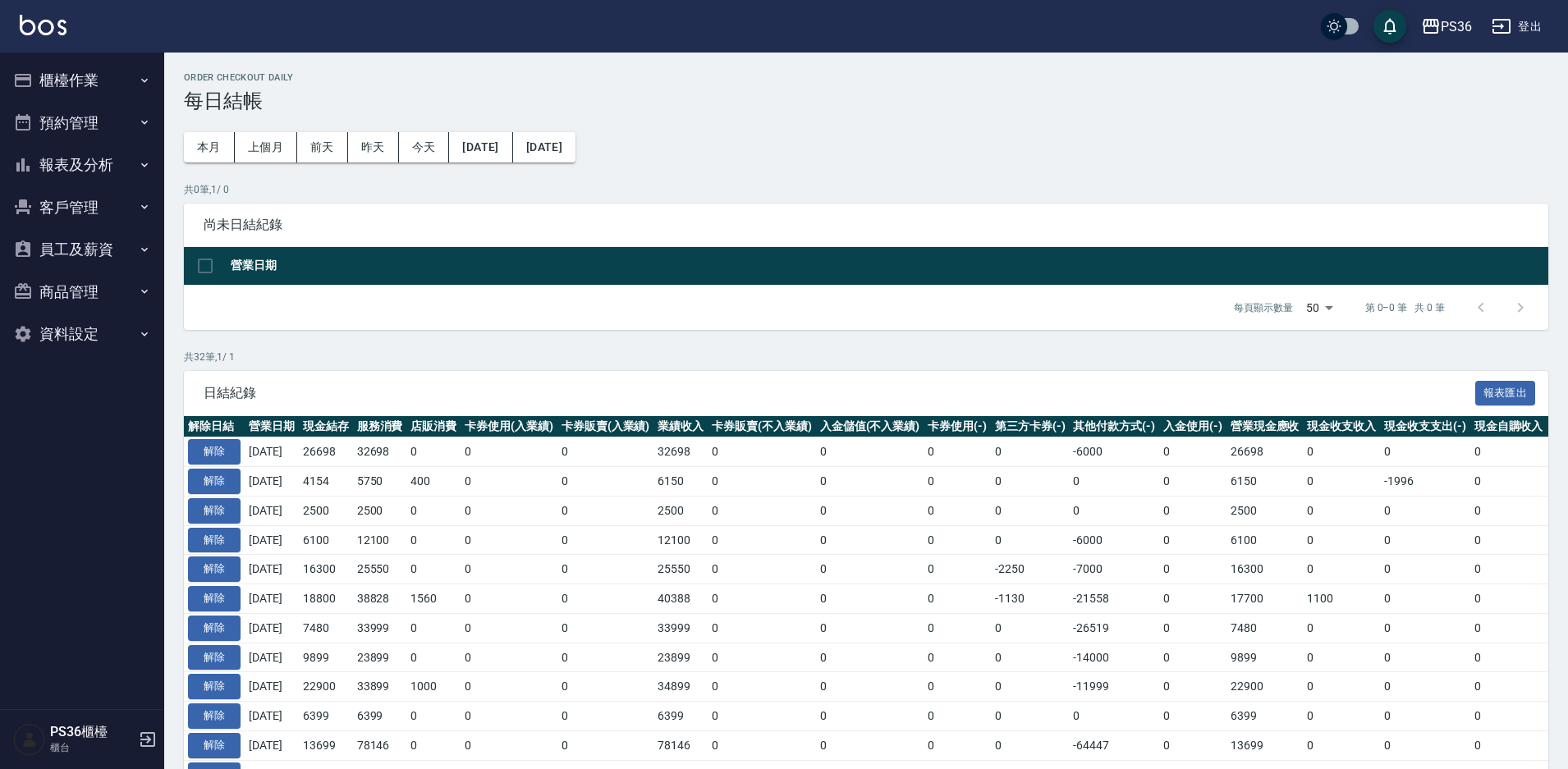
click at [77, 181] on button "報表及分析" at bounding box center [81, 165] width 151 height 43
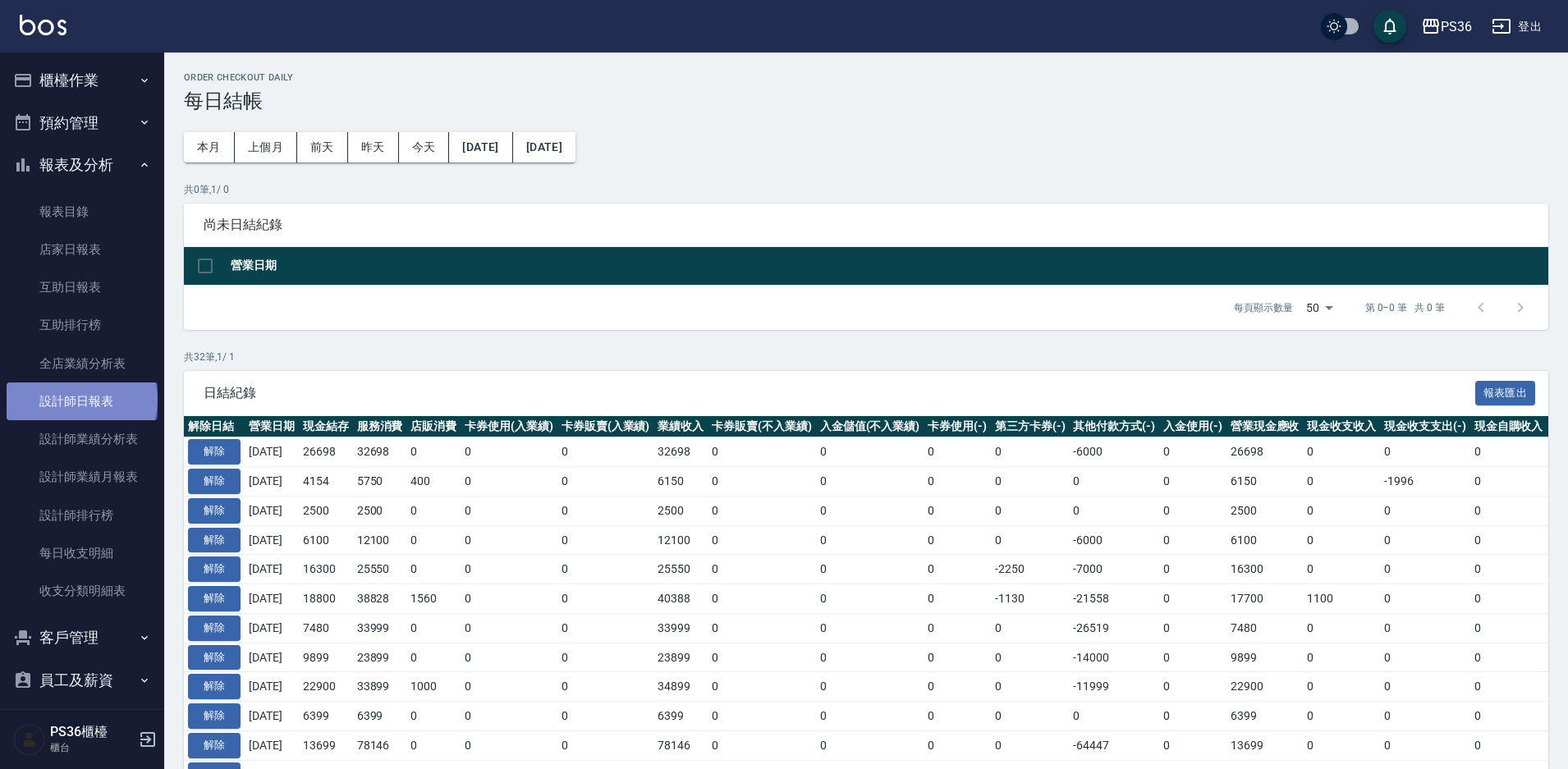
click at [80, 401] on link "設計師日報表" at bounding box center [81, 401] width 151 height 38
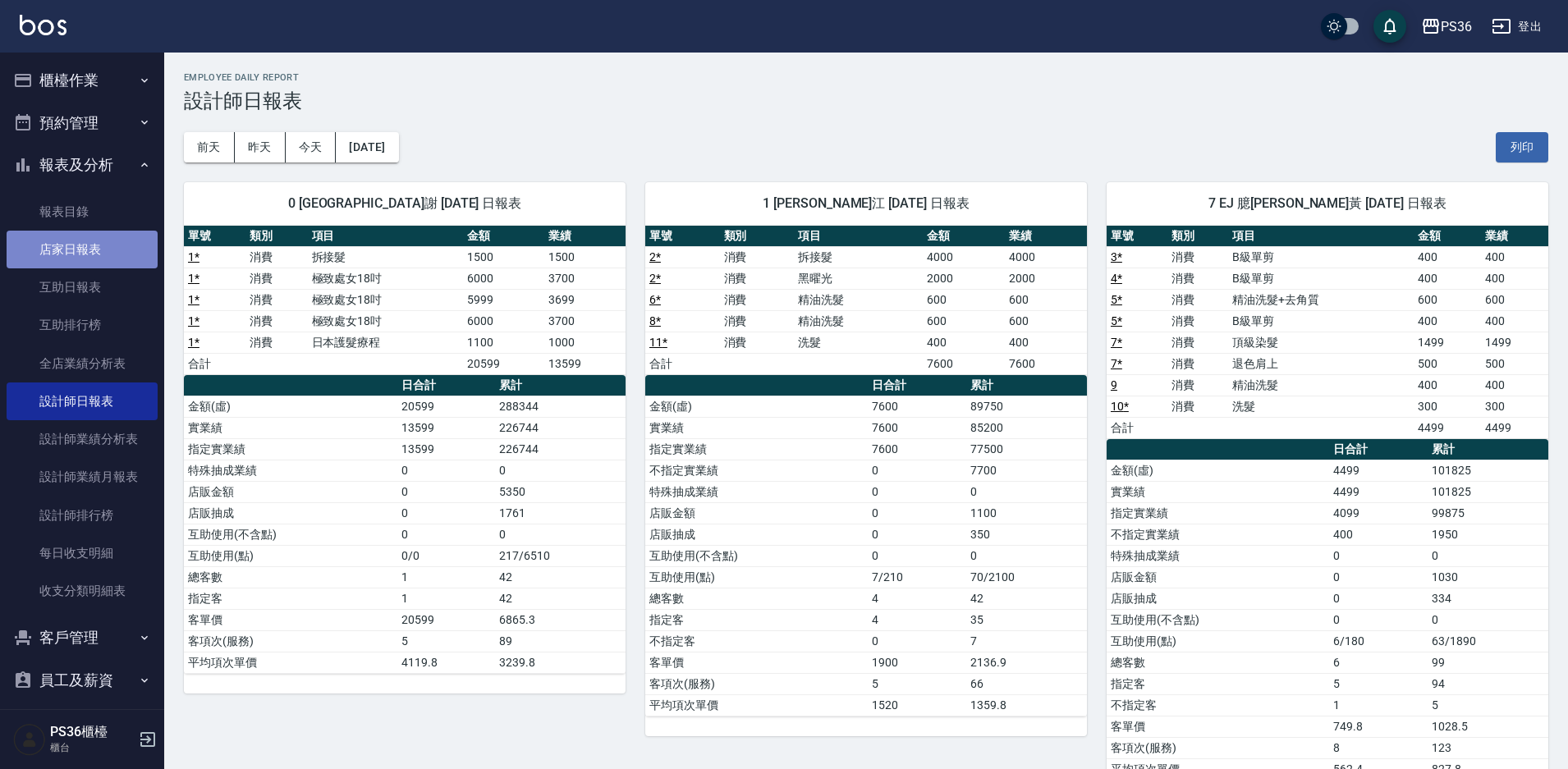
click at [97, 257] on link "店家日報表" at bounding box center [81, 249] width 151 height 38
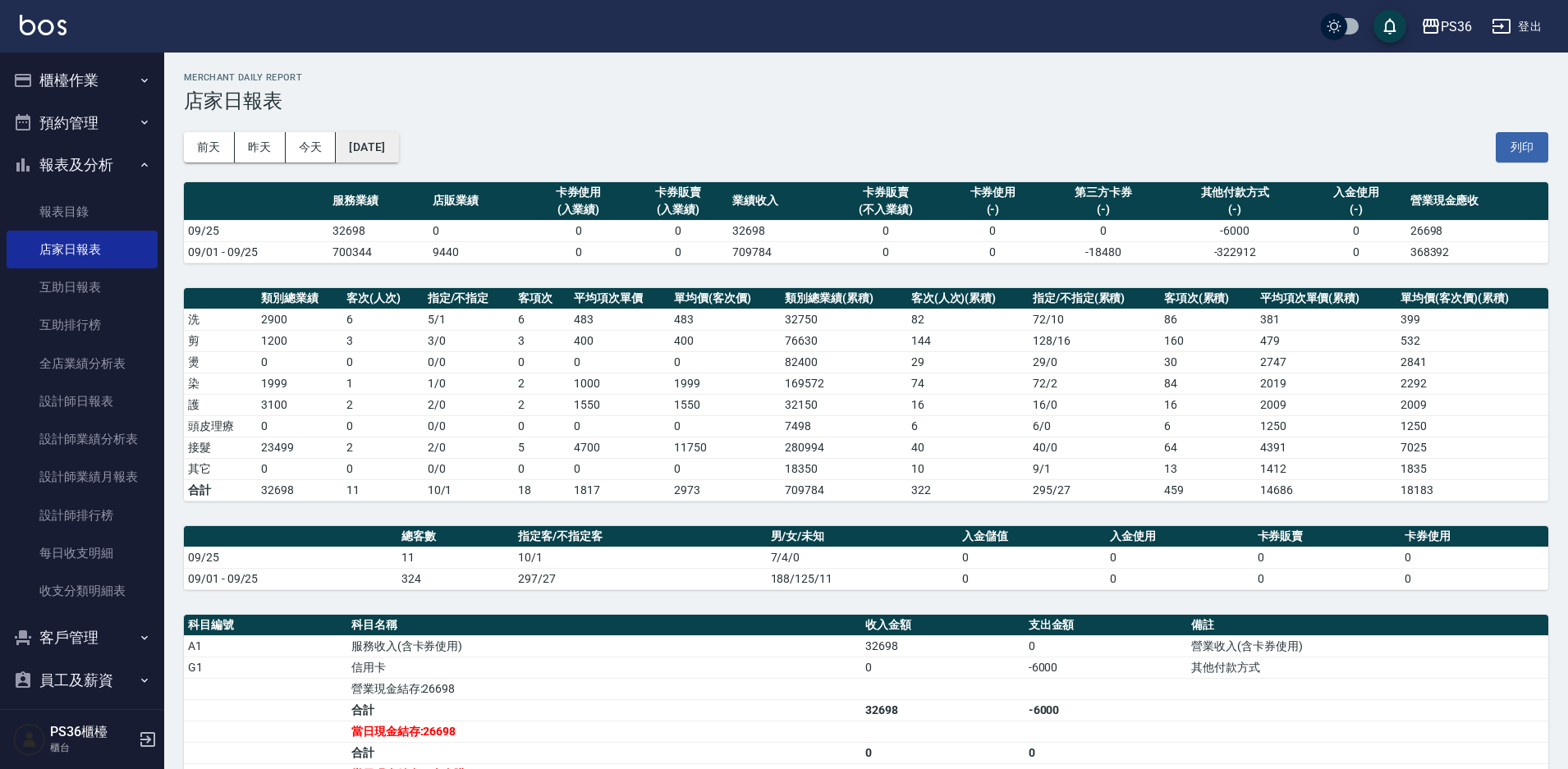
click at [348, 141] on button "[DATE]" at bounding box center [367, 148] width 63 height 30
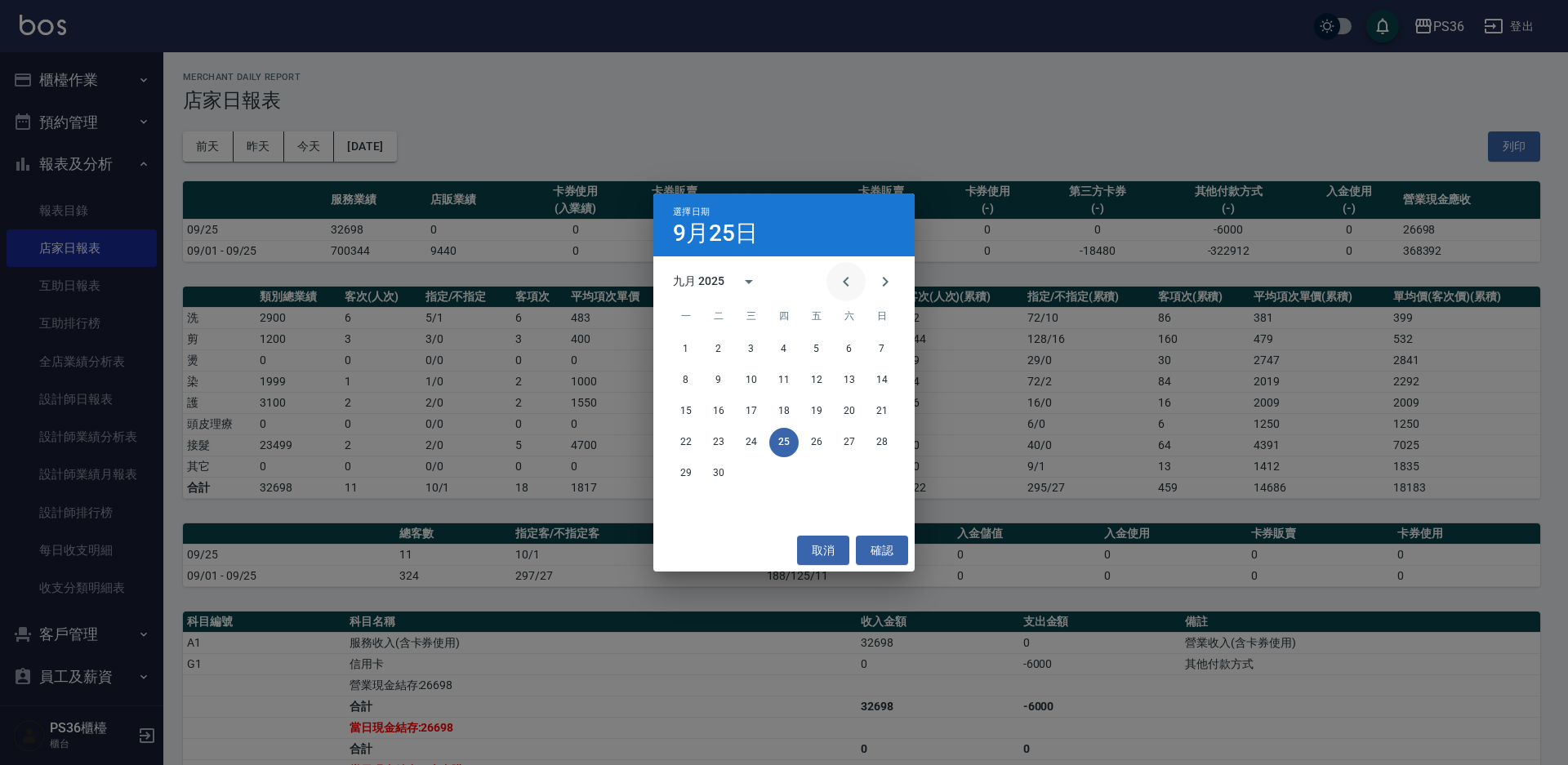
click at [840, 270] on button "Previous month" at bounding box center [846, 282] width 39 height 39
click at [697, 467] on button "25" at bounding box center [686, 473] width 29 height 29
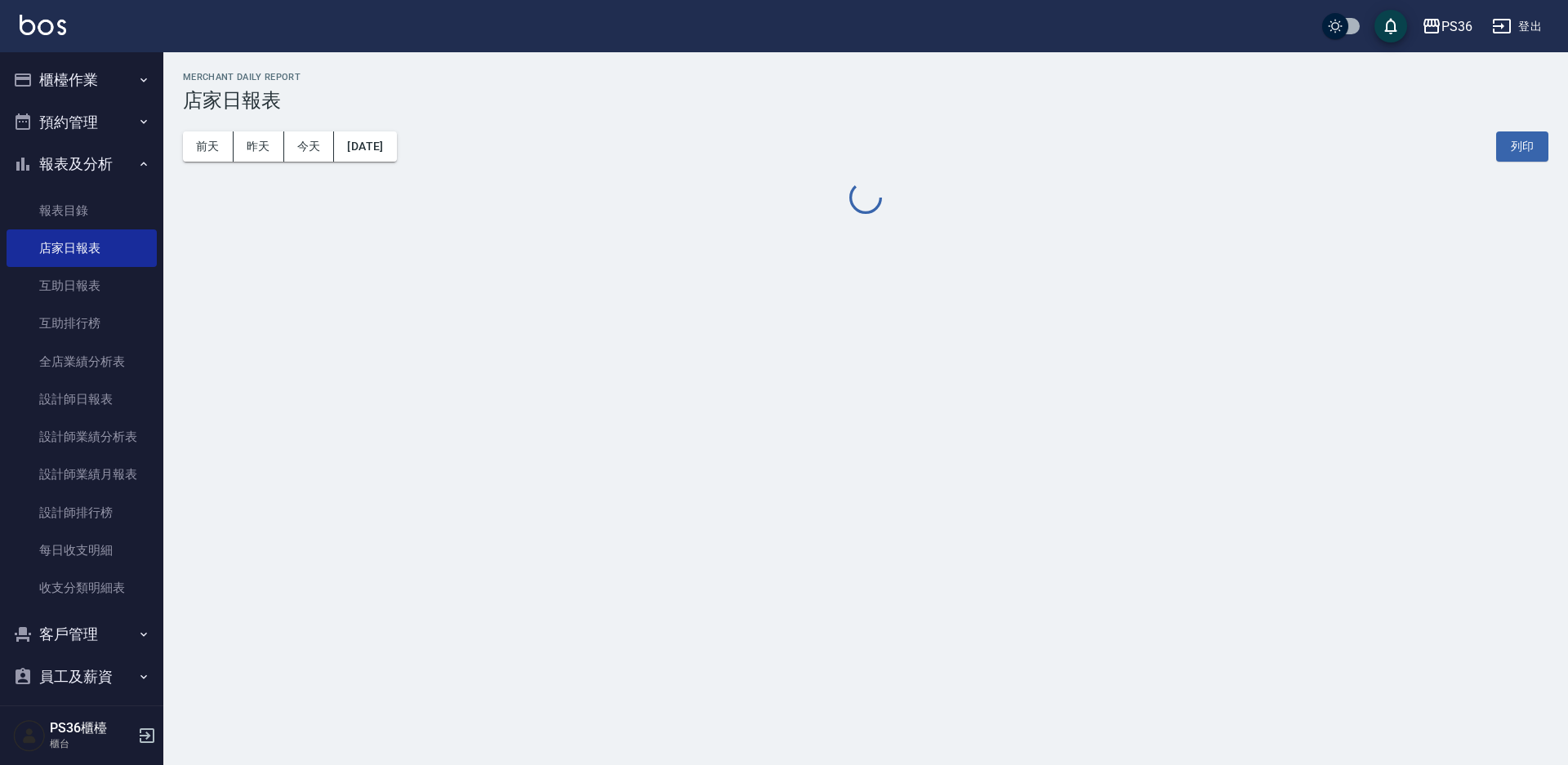
drag, startPoint x: 333, startPoint y: 265, endPoint x: 450, endPoint y: 307, distance: 124.3
click at [454, 326] on div "PS36 2025-08-25 店家日報表 列印時間： 2025-09-25-19:49 Merchant Daily Report 店家日報表 前天 昨天 …" at bounding box center [784, 382] width 1568 height 765
click at [450, 255] on div "PS36 2025-08-25 店家日報表 列印時間： 2025-09-25-19:49 Merchant Daily Report 店家日報表 前天 昨天 …" at bounding box center [784, 382] width 1568 height 765
click at [436, 277] on div "PS36 2025-08-25 店家日報表 列印時間： 2025-09-25-19:49 Merchant Daily Report 店家日報表 前天 昨天 …" at bounding box center [784, 382] width 1568 height 765
drag, startPoint x: 430, startPoint y: 276, endPoint x: 615, endPoint y: 286, distance: 185.3
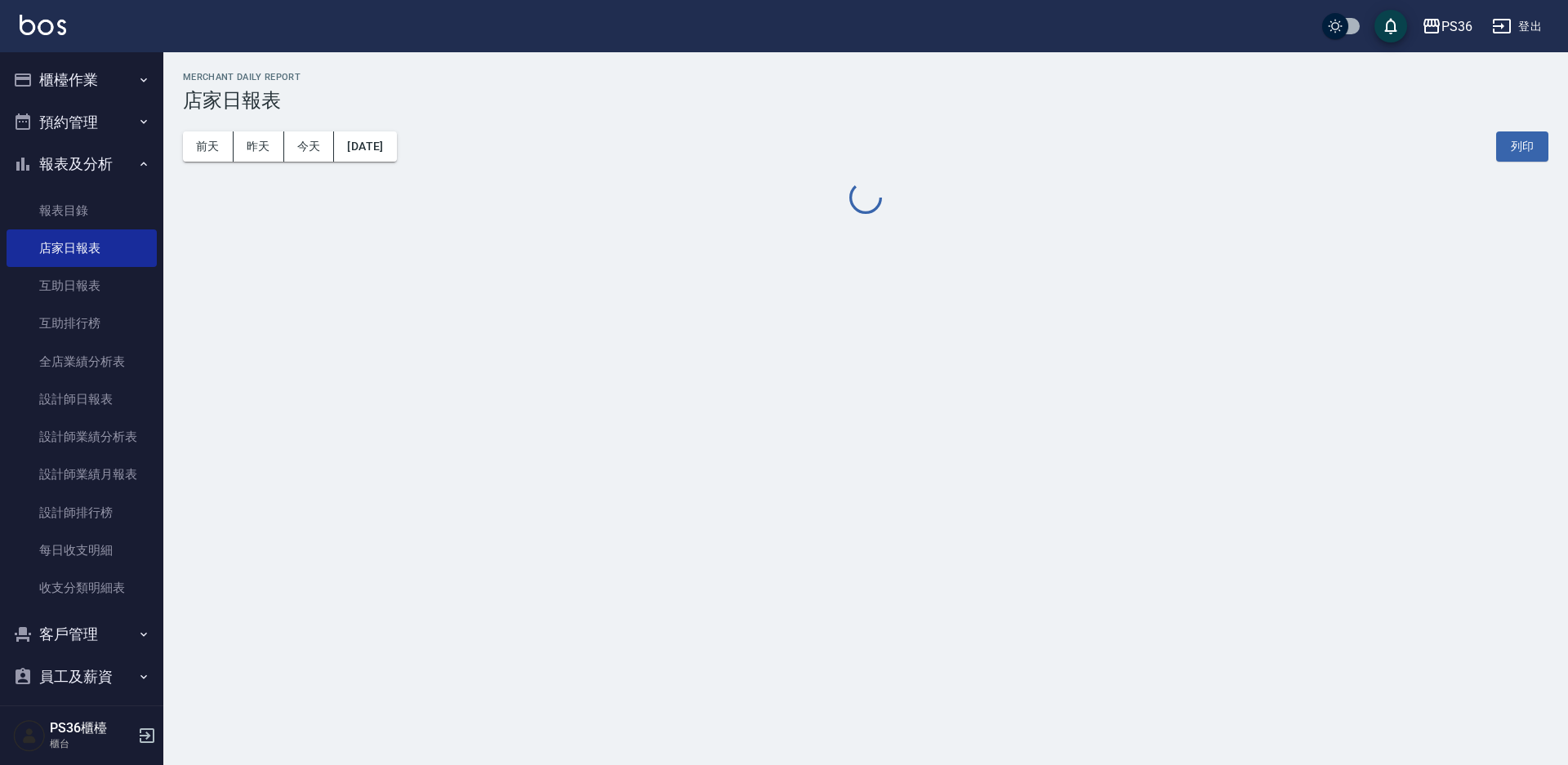
click at [438, 275] on div "PS36 2025-08-25 店家日報表 列印時間： 2025-09-25-19:49 Merchant Daily Report 店家日報表 前天 昨天 …" at bounding box center [784, 382] width 1568 height 765
click at [800, 237] on div "PS36 2025-08-25 店家日報表 列印時間： 2025-09-25-19:49 Merchant Daily Report 店家日報表 前天 昨天 …" at bounding box center [865, 145] width 1404 height 185
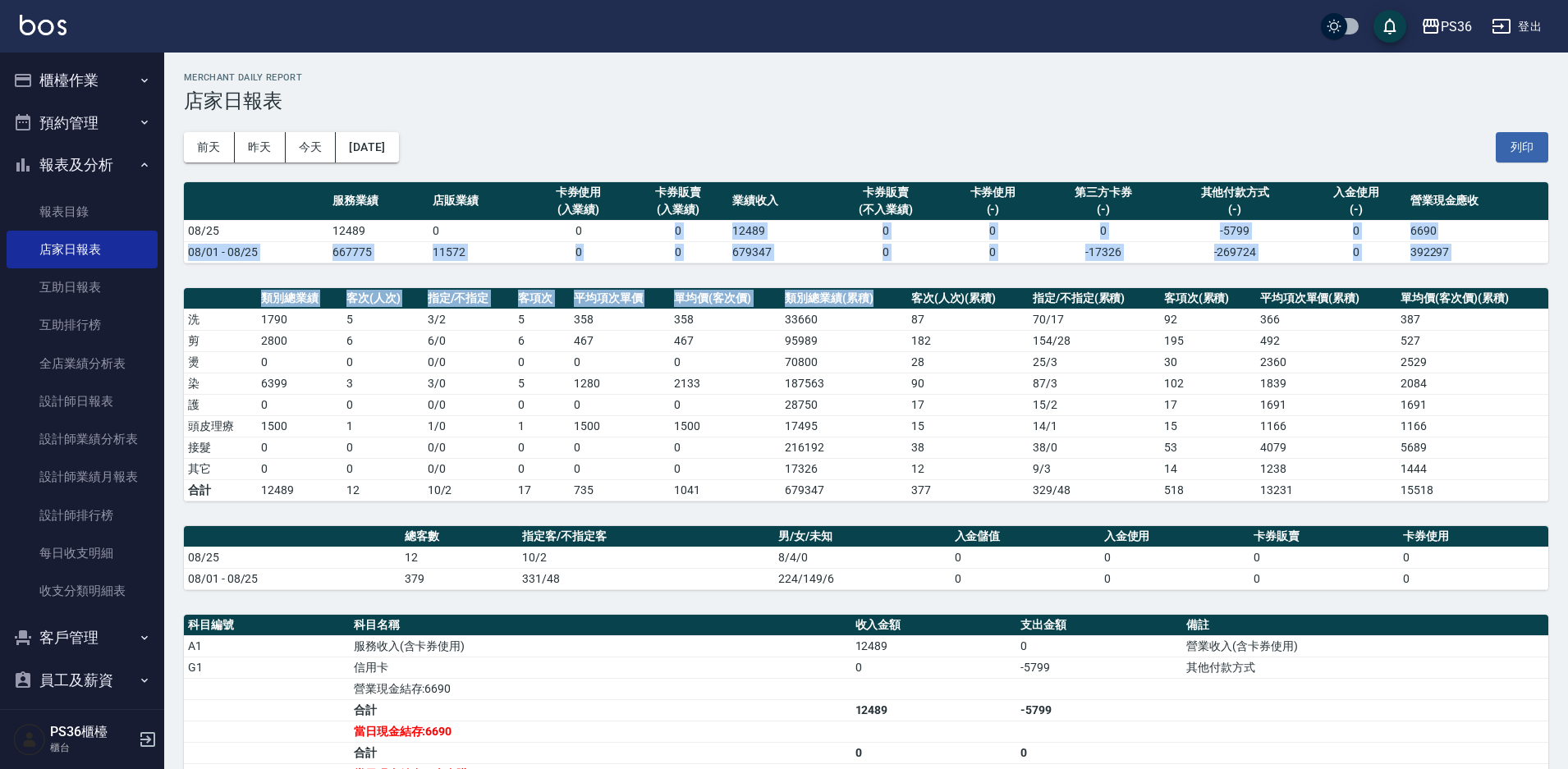
drag, startPoint x: 691, startPoint y: 282, endPoint x: 729, endPoint y: 266, distance: 41.2
click at [725, 283] on div "PS36 2025-08-25 店家日報表 列印時間： 2025-09-25-19:49 Merchant Daily Report 店家日報表 前天 昨天 …" at bounding box center [866, 537] width 1404 height 969
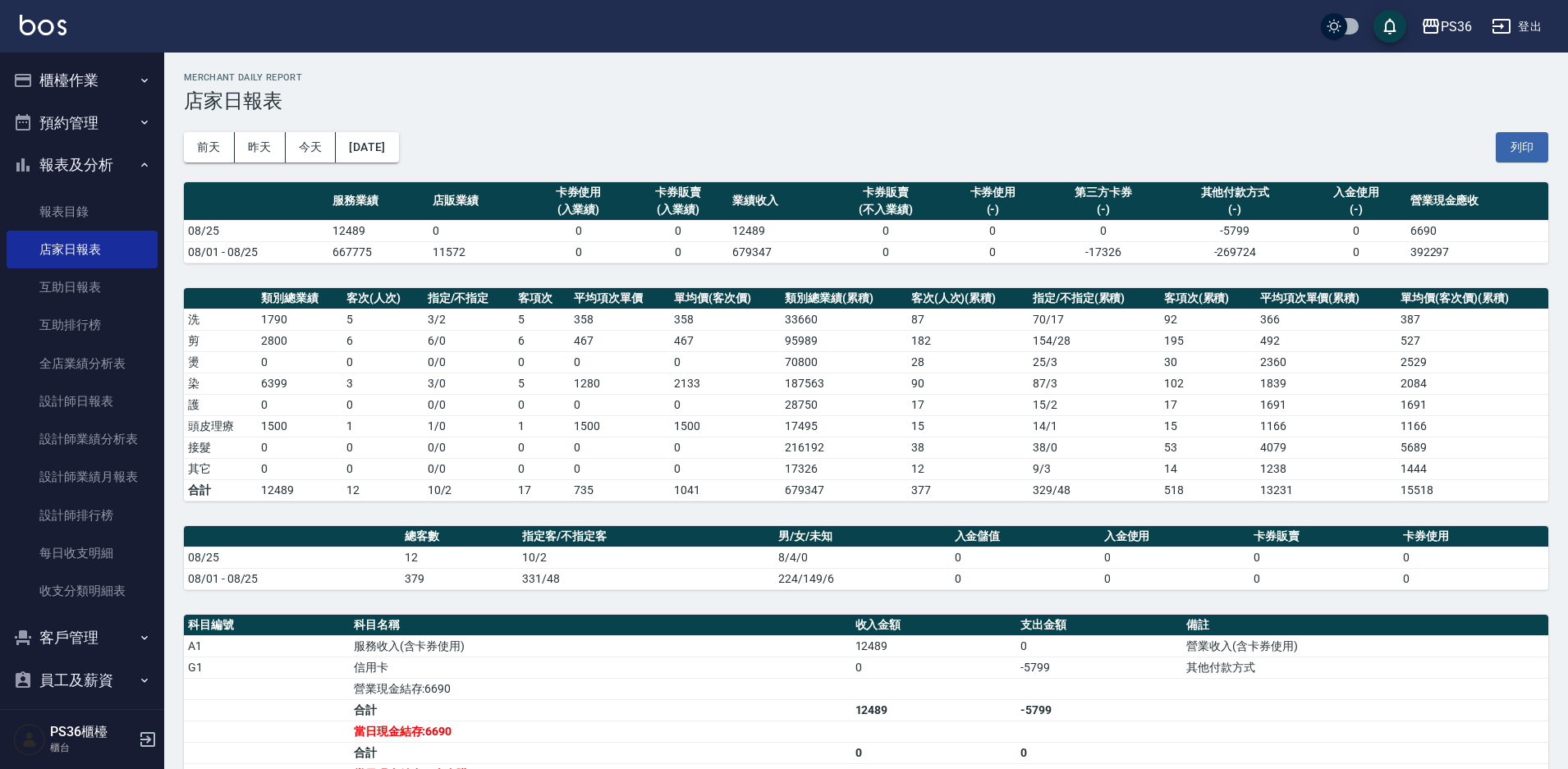
click at [554, 301] on th "客項次" at bounding box center [542, 299] width 55 height 21
click at [56, 97] on button "櫃檯作業" at bounding box center [81, 80] width 151 height 43
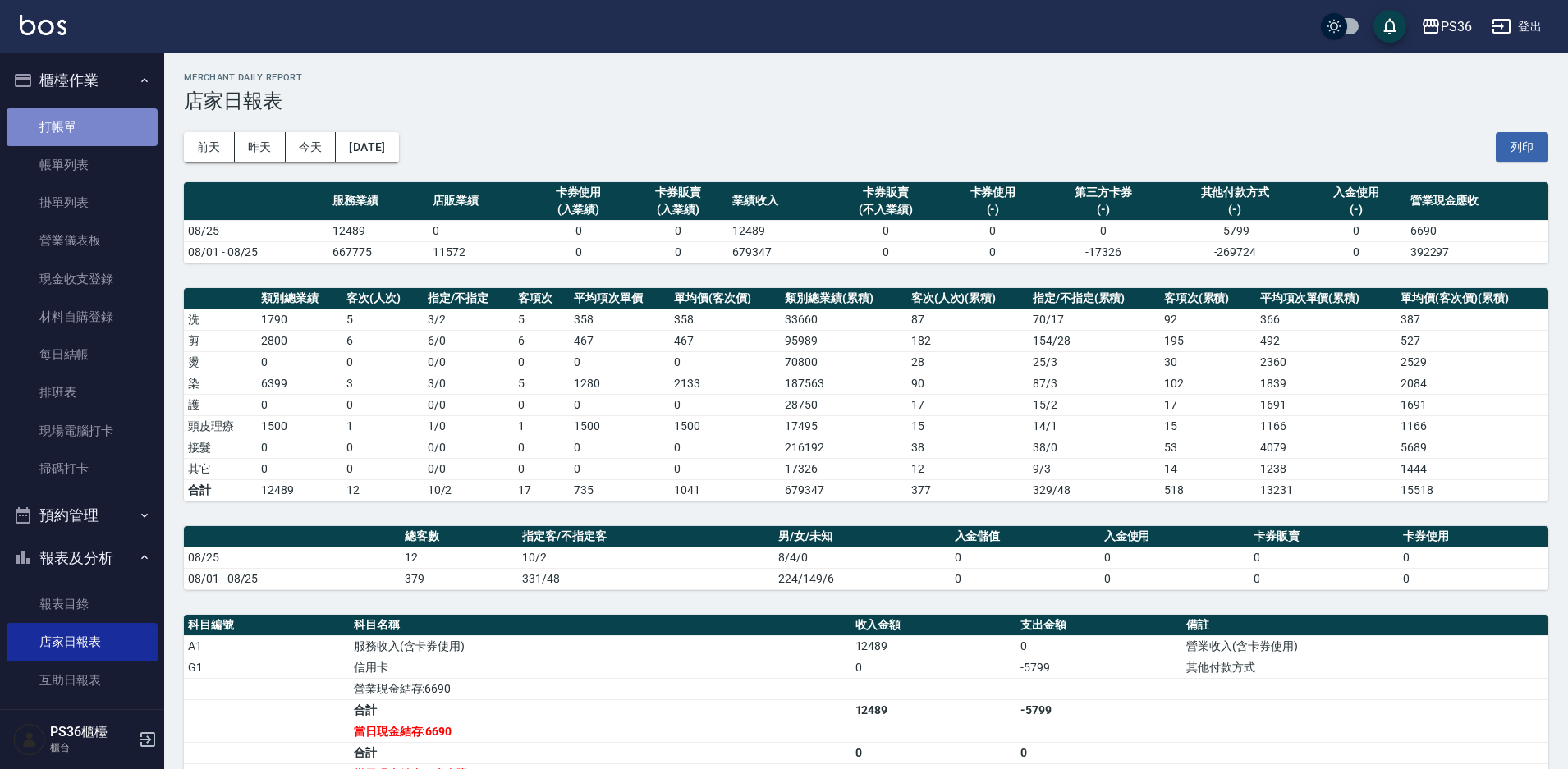
click at [87, 142] on link "打帳單" at bounding box center [81, 127] width 151 height 38
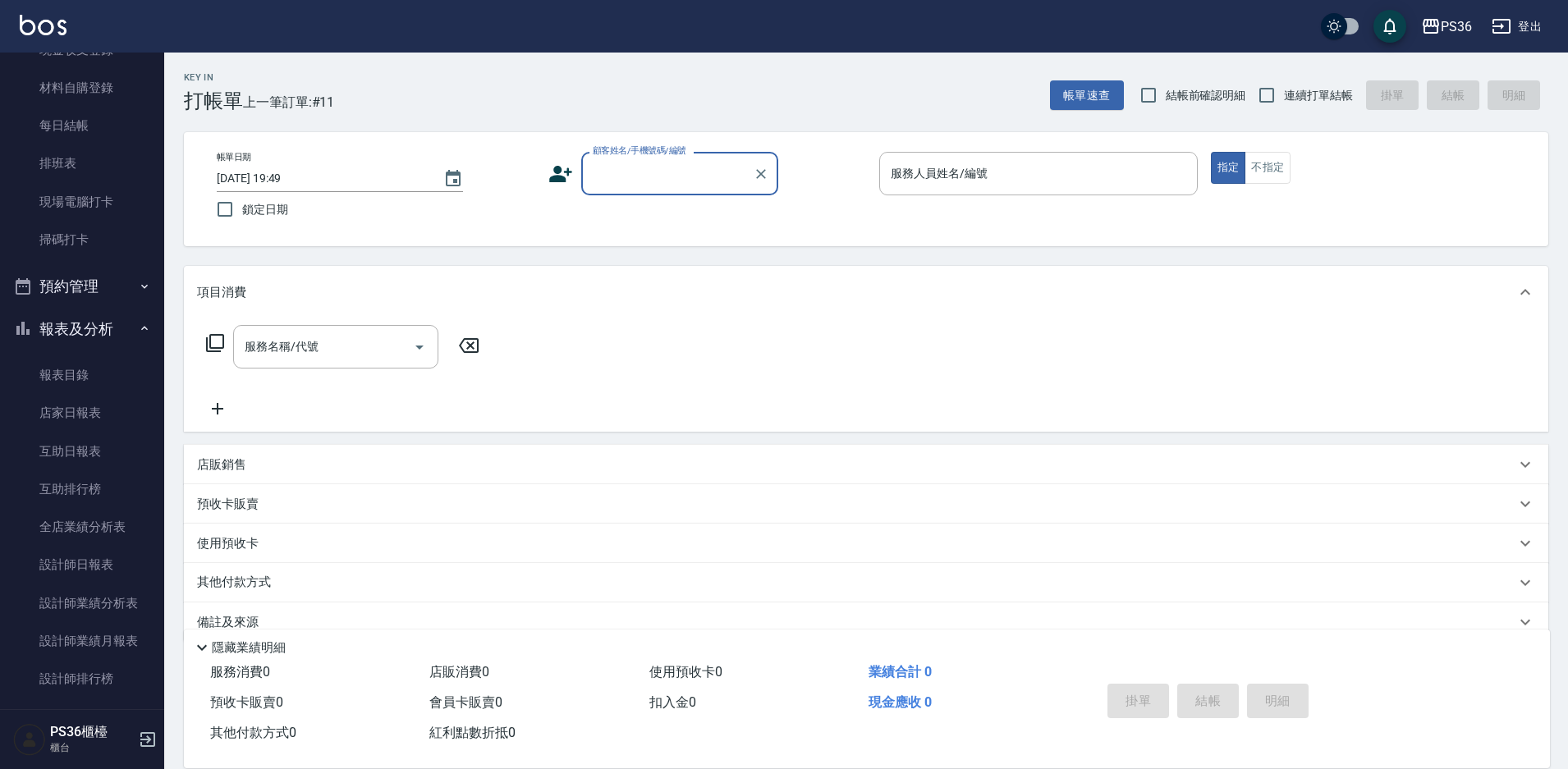
scroll to position [246, 0]
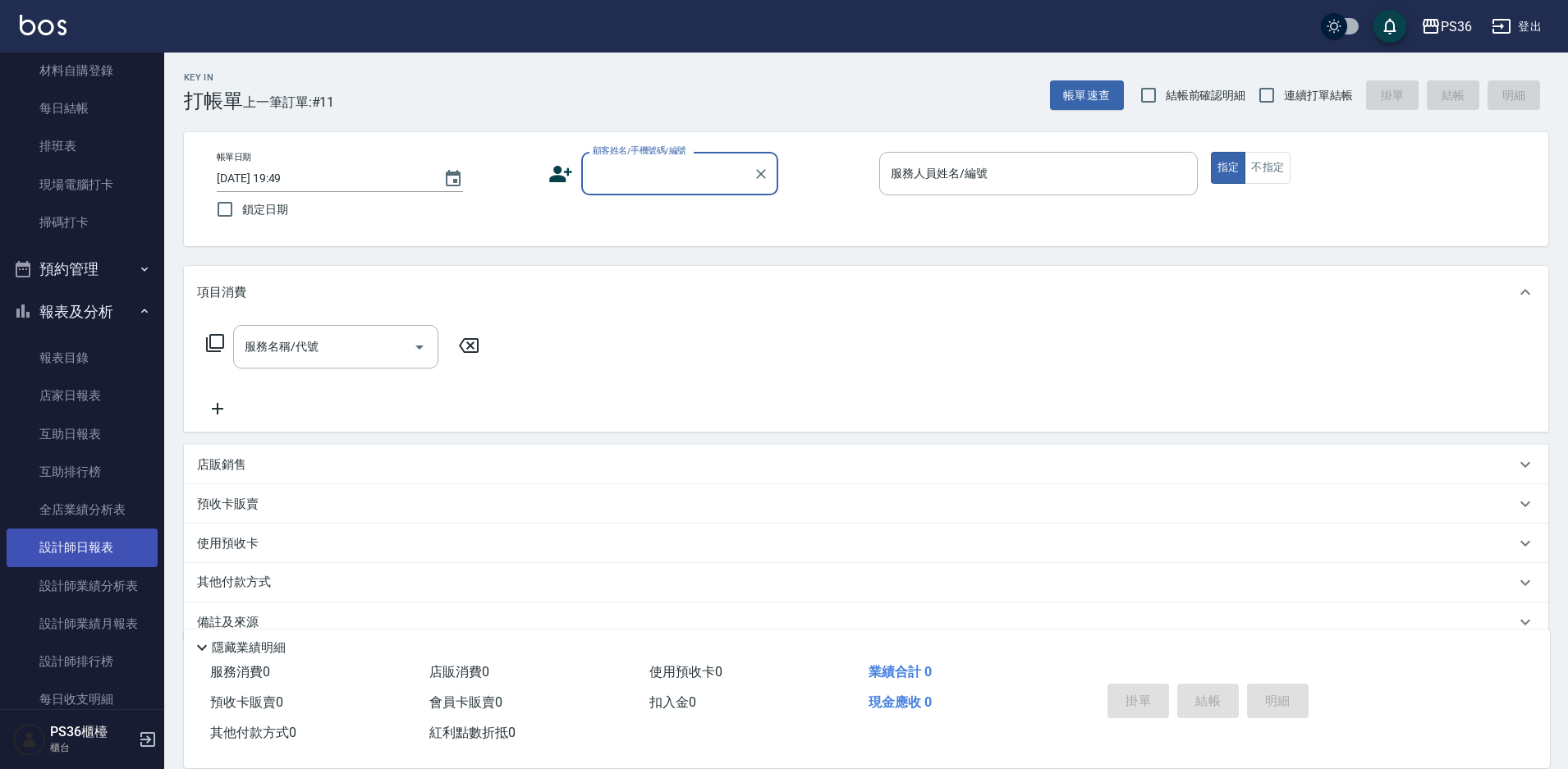
click at [66, 555] on link "設計師日報表" at bounding box center [81, 547] width 151 height 38
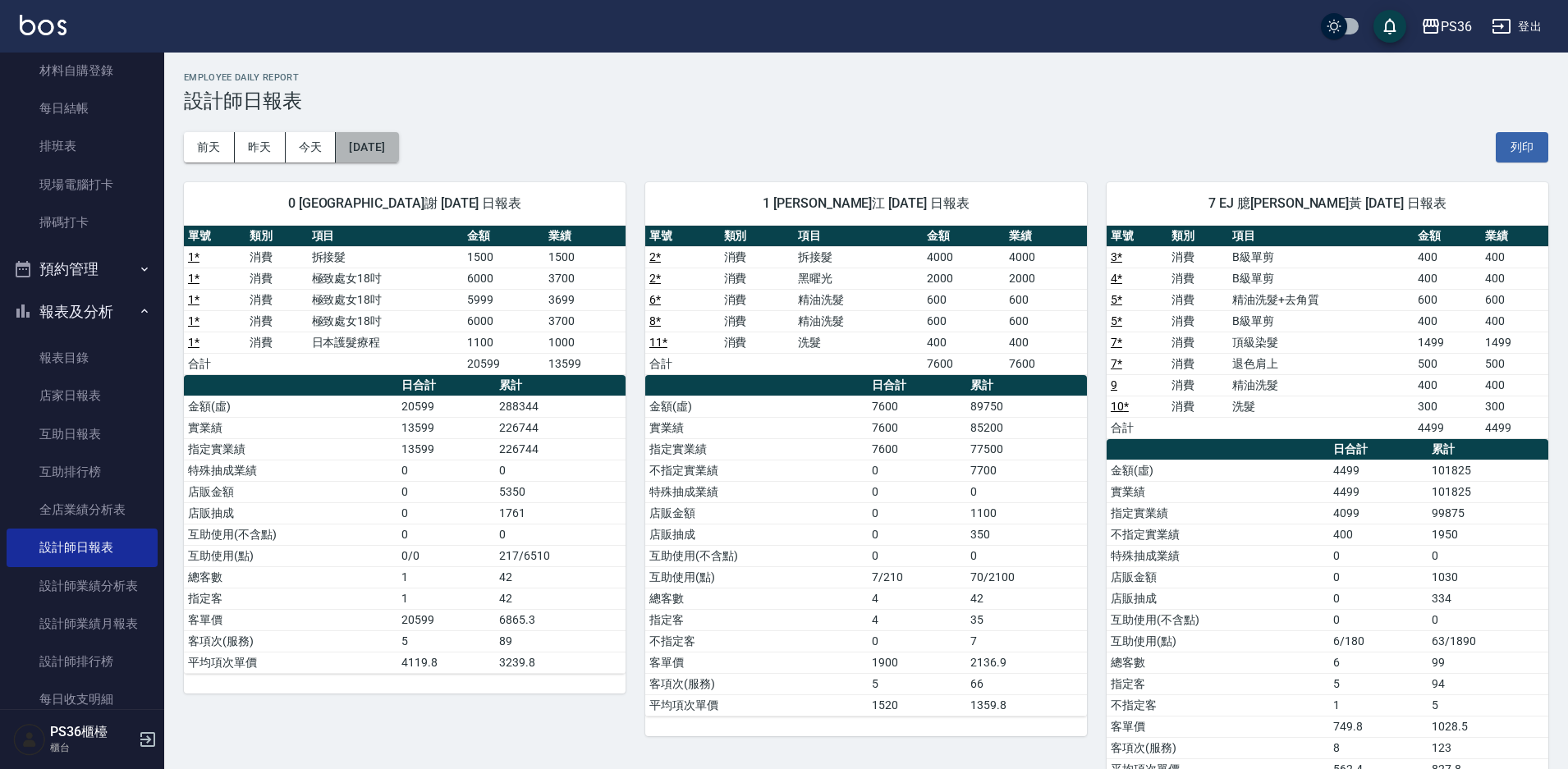
click at [347, 141] on button "[DATE]" at bounding box center [367, 148] width 63 height 30
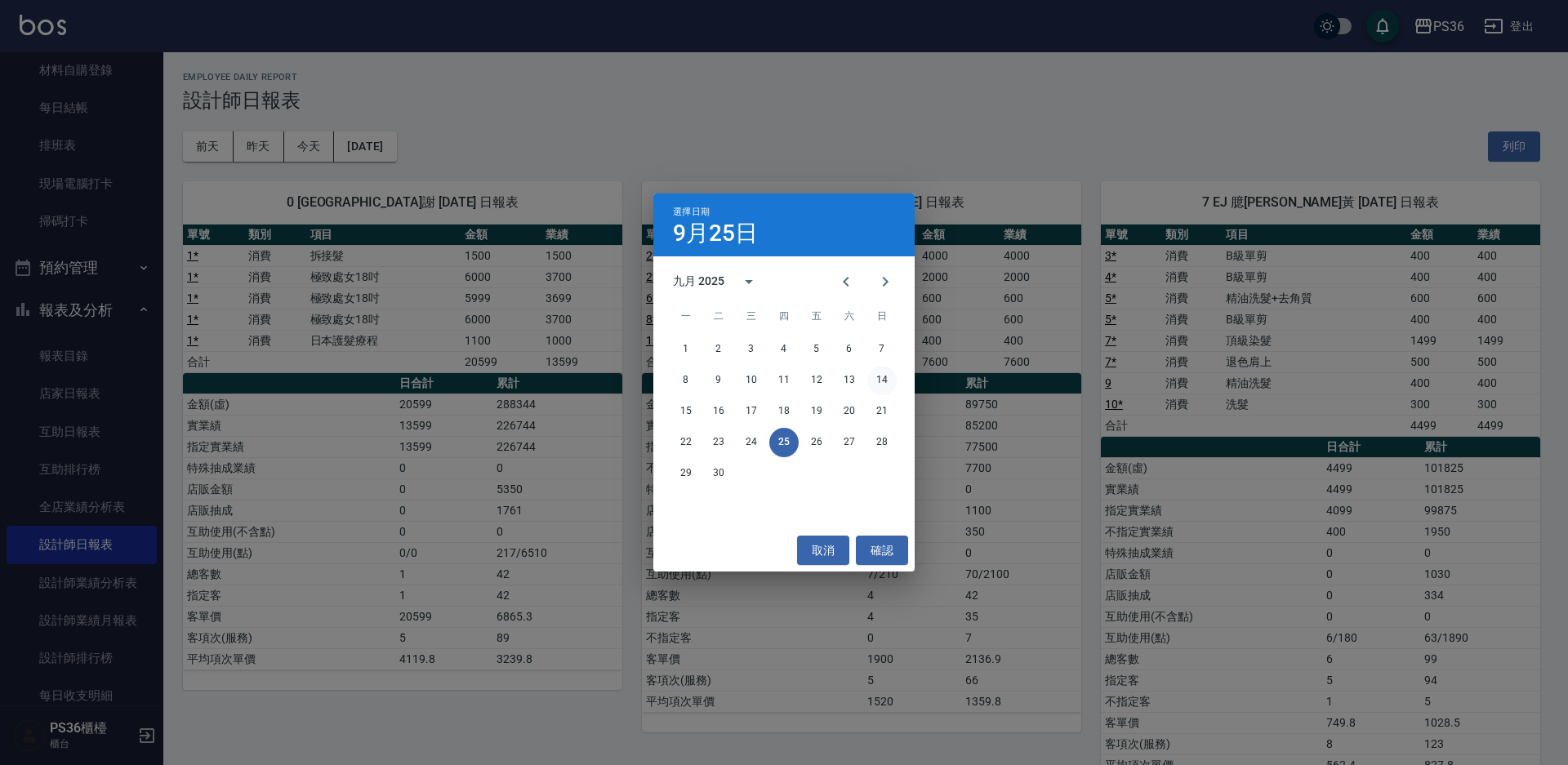
click at [876, 379] on button "14" at bounding box center [881, 380] width 29 height 29
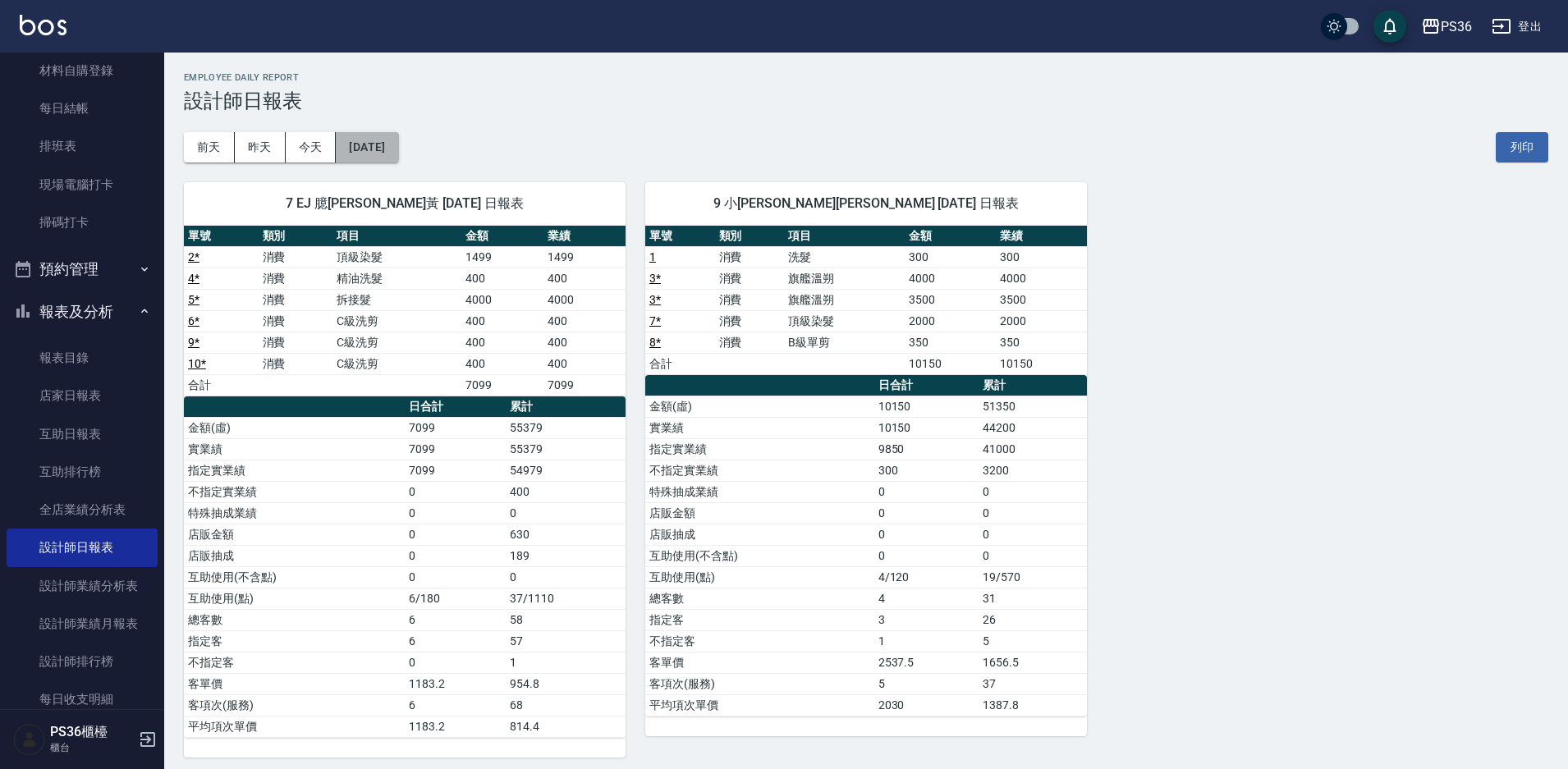
click at [355, 139] on button "[DATE]" at bounding box center [367, 148] width 63 height 30
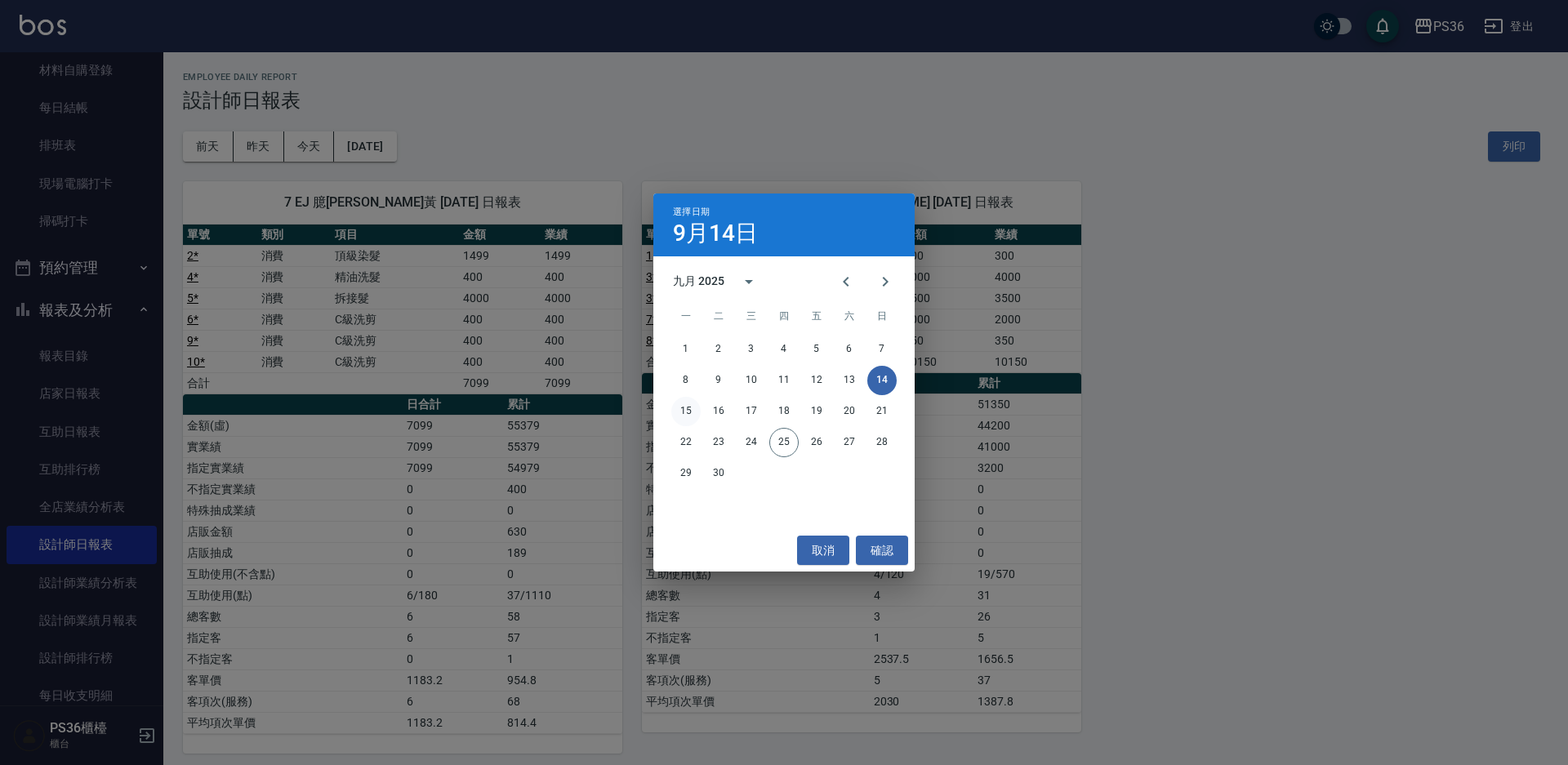
click at [692, 410] on button "15" at bounding box center [686, 411] width 29 height 29
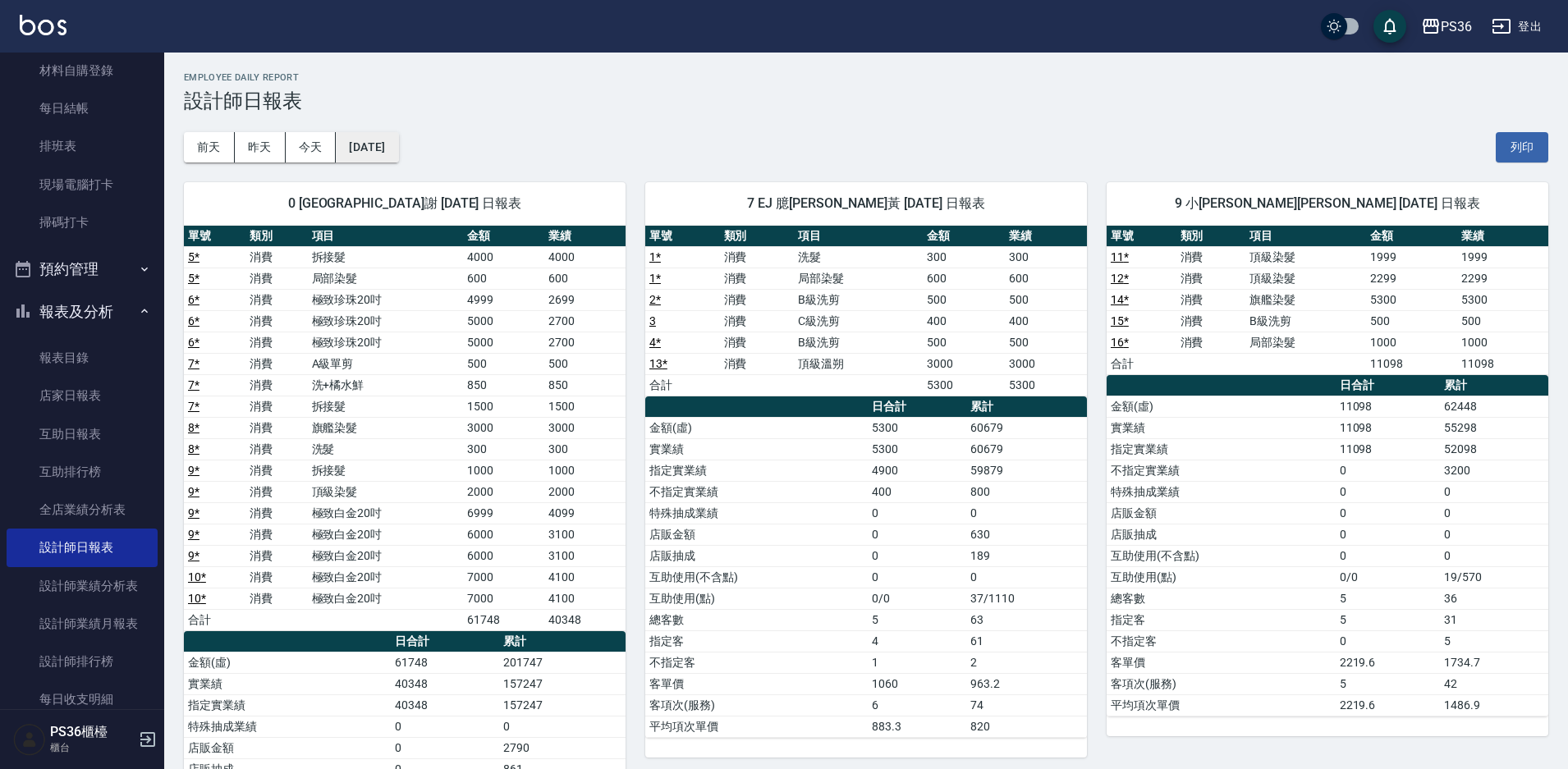
click at [379, 144] on button "[DATE]" at bounding box center [367, 148] width 63 height 30
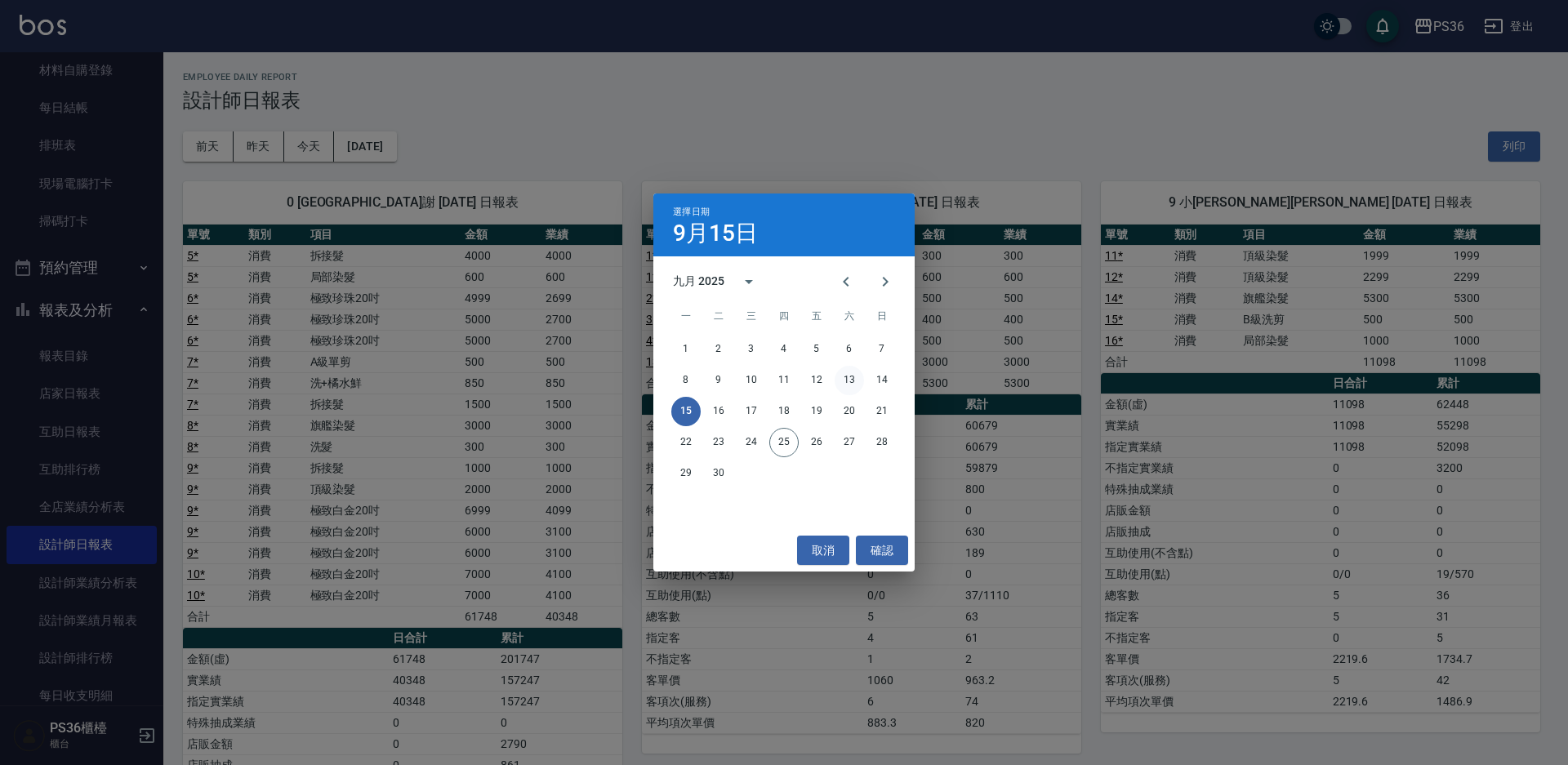
click at [849, 382] on button "13" at bounding box center [848, 380] width 29 height 29
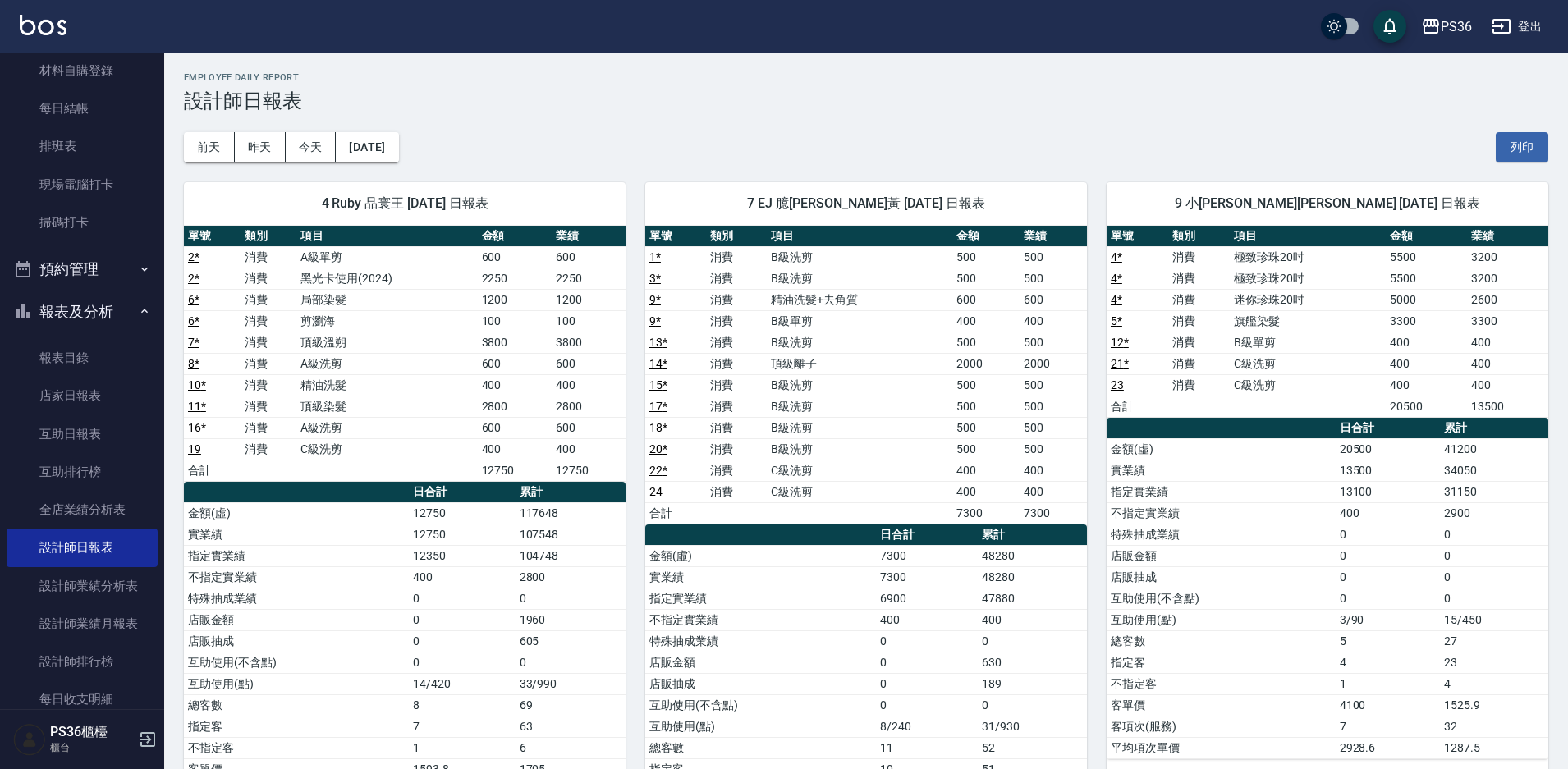
scroll to position [82, 0]
